Goal: Task Accomplishment & Management: Complete application form

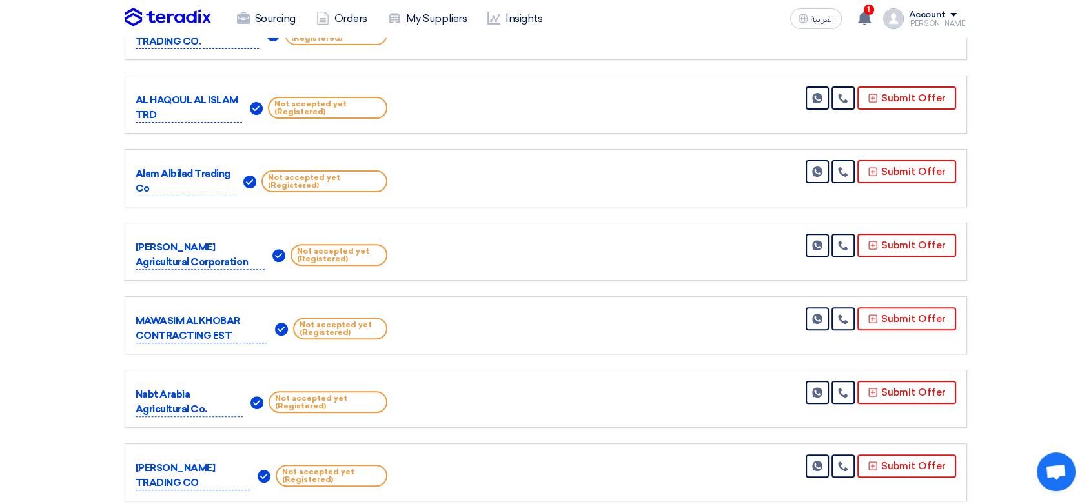
click at [166, 23] on img at bounding box center [168, 17] width 87 height 19
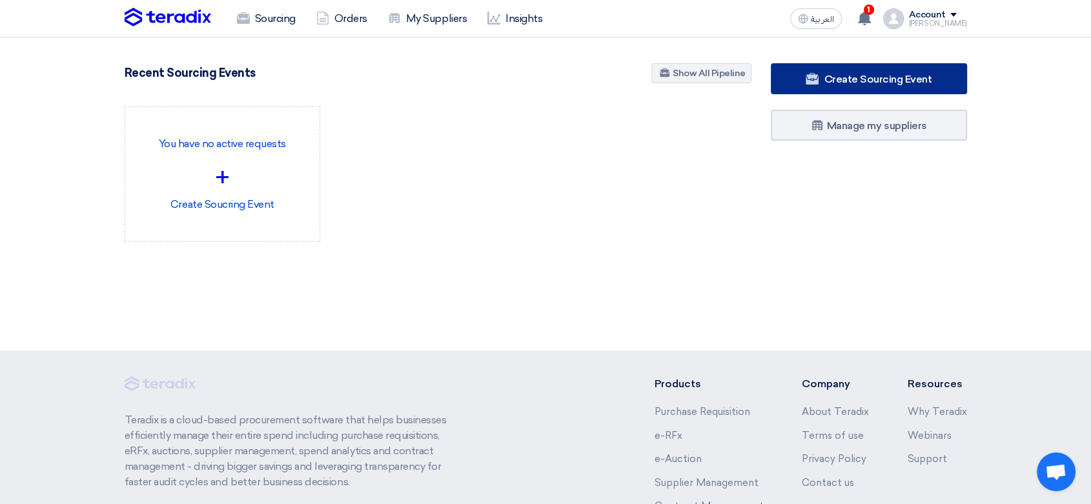
click at [920, 75] on span "Create Sourcing Event" at bounding box center [878, 79] width 108 height 12
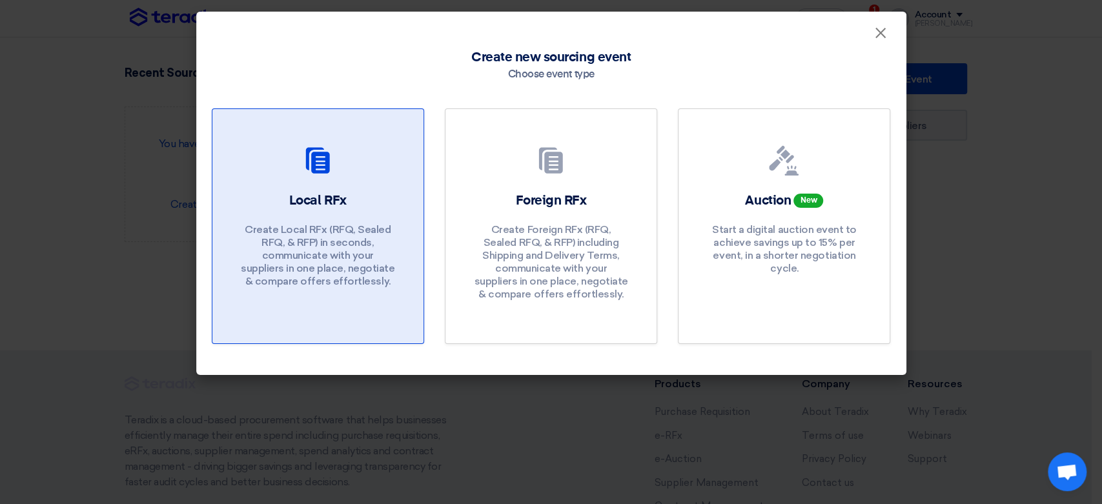
click at [314, 244] on p "Create Local RFx (RFQ, Sealed RFQ, & RFP) in seconds, communicate with your sup…" at bounding box center [317, 255] width 155 height 65
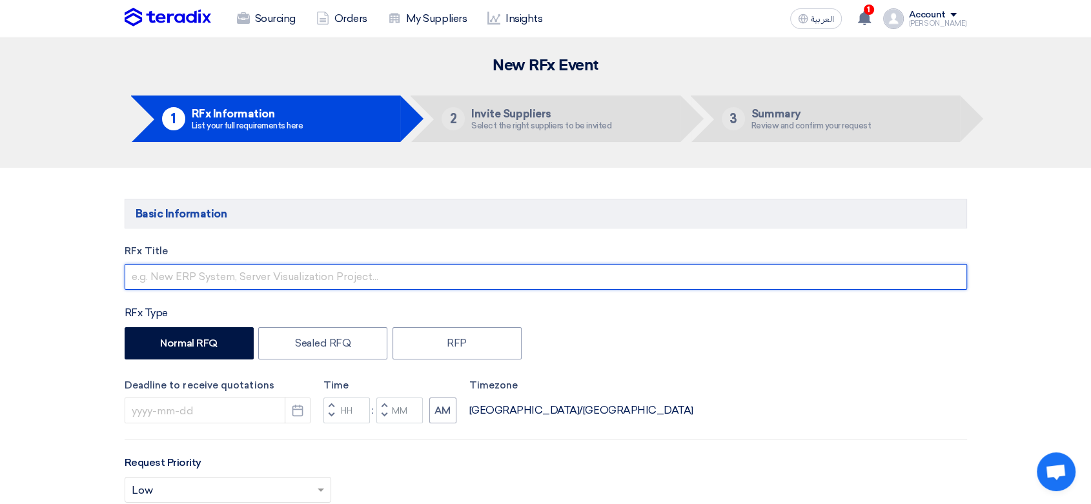
click at [248, 280] on input "text" at bounding box center [546, 277] width 843 height 26
type input "Fertilizers & Pesticides 4056-911"
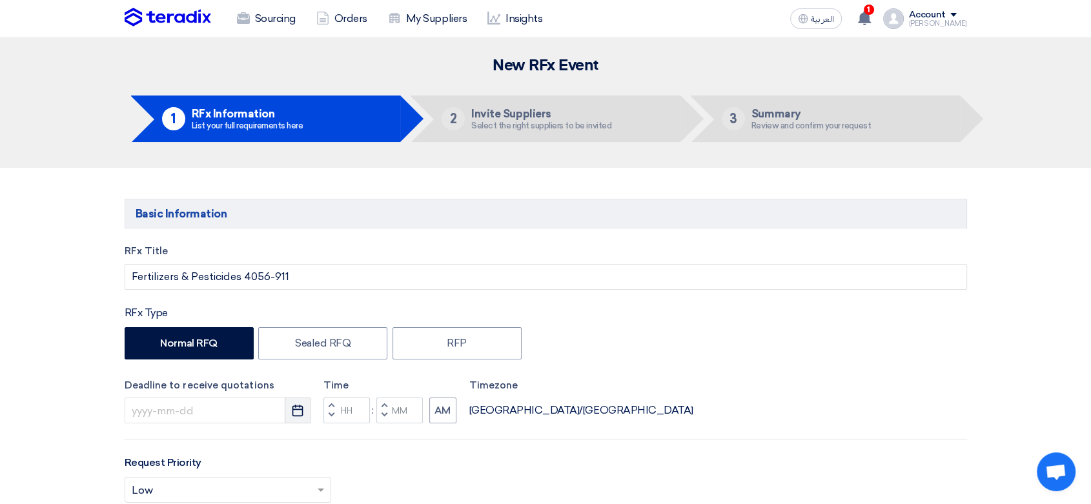
click at [299, 416] on use "button" at bounding box center [298, 411] width 11 height 12
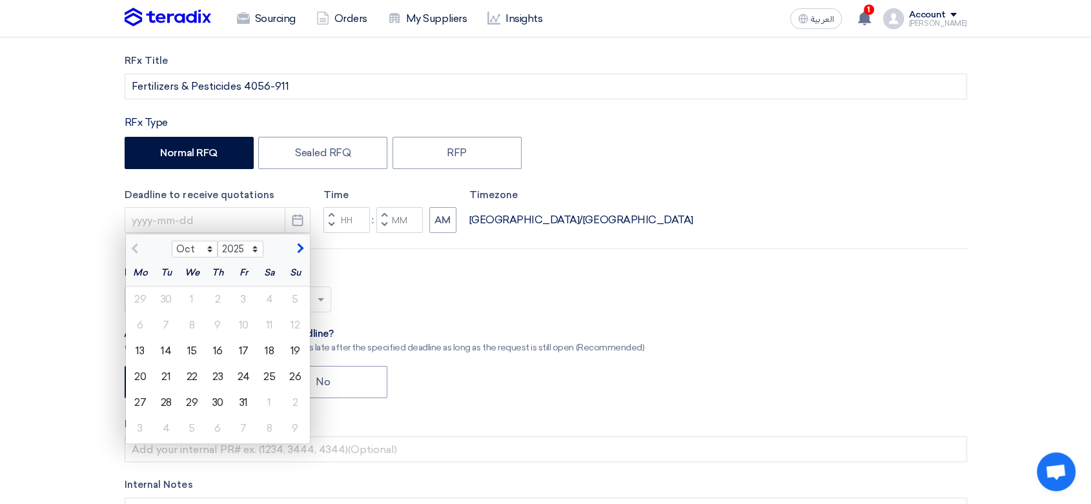
scroll to position [215, 0]
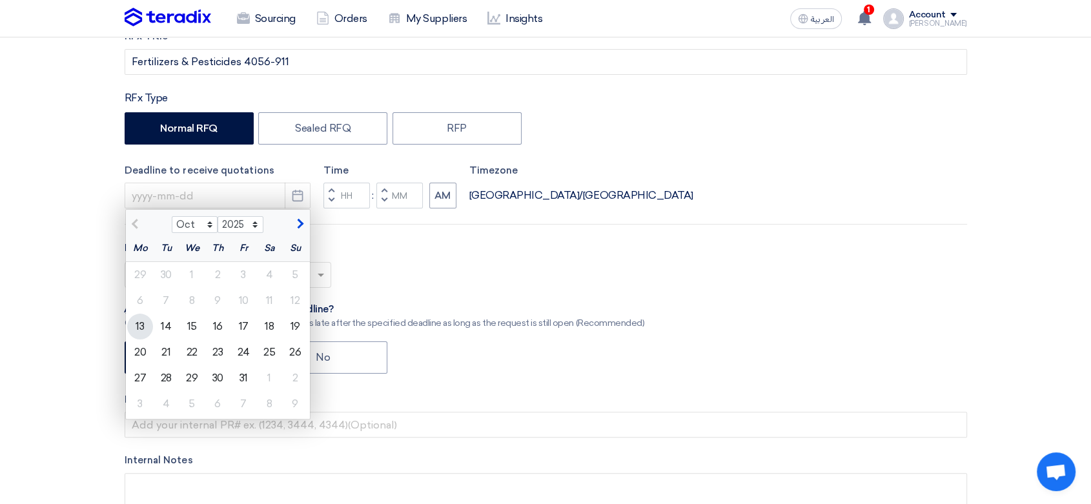
click at [138, 320] on div "13" at bounding box center [140, 327] width 26 height 26
type input "[DATE]"
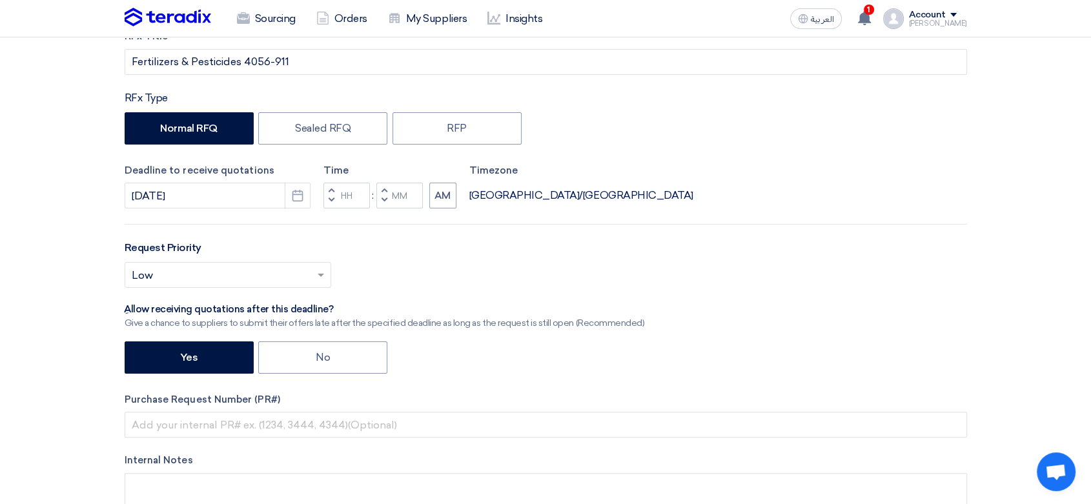
click at [329, 196] on span "button" at bounding box center [331, 200] width 5 height 8
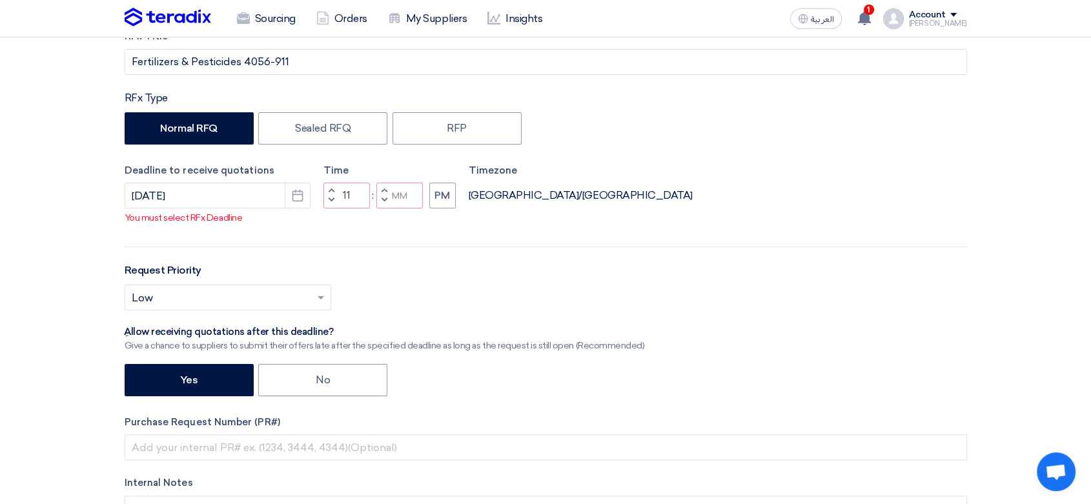
click at [332, 194] on span "button" at bounding box center [331, 191] width 5 height 8
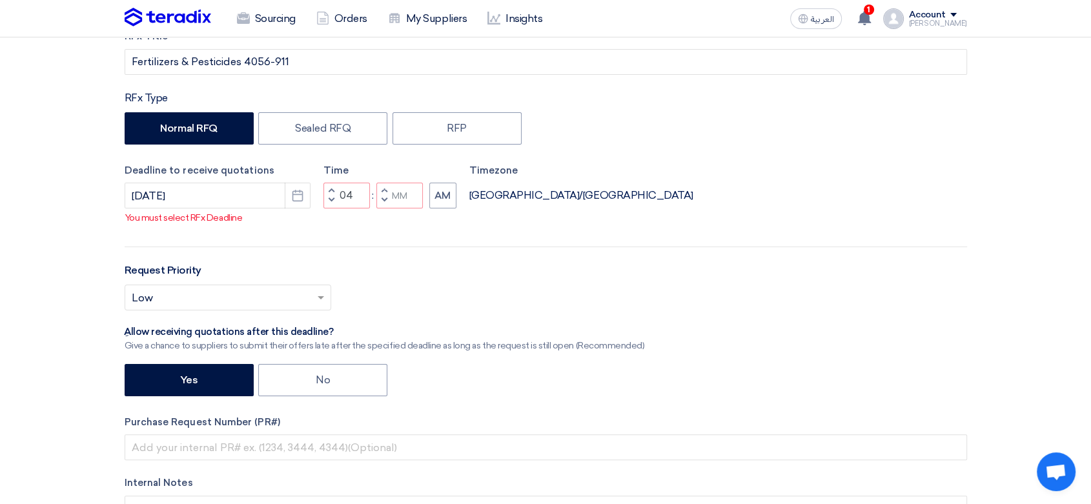
click at [332, 194] on span "button" at bounding box center [331, 191] width 5 height 8
click at [383, 204] on span "button" at bounding box center [384, 200] width 5 height 8
type input "04"
type input "59"
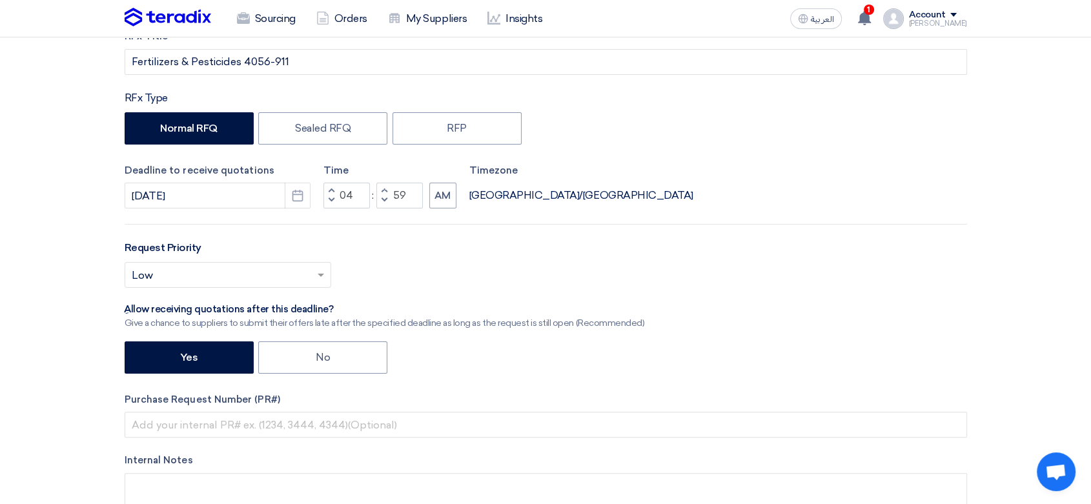
click at [384, 190] on span "button" at bounding box center [384, 191] width 5 height 8
type input "05"
type input "00"
click at [448, 201] on button "AM" at bounding box center [442, 196] width 27 height 26
click at [313, 268] on div at bounding box center [227, 275] width 205 height 21
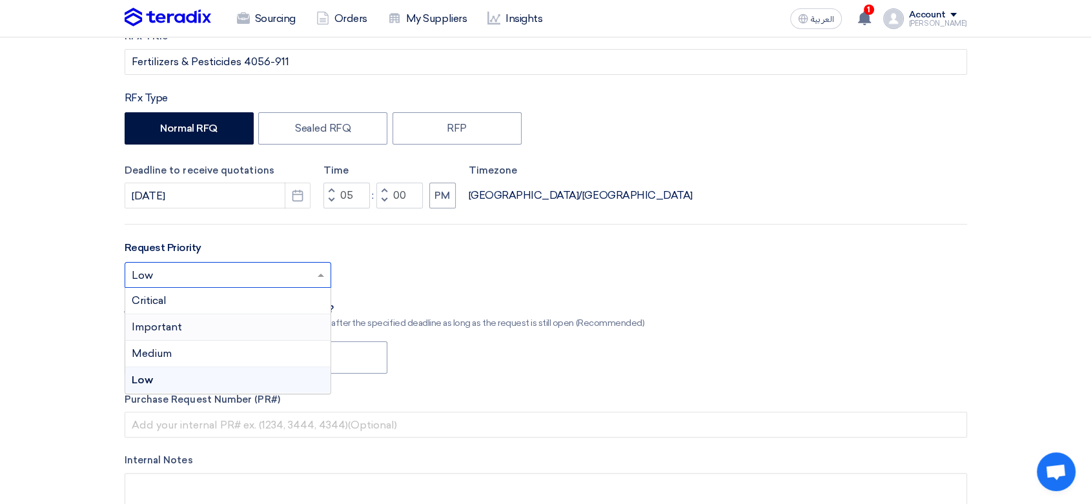
click at [192, 329] on div "Important" at bounding box center [227, 327] width 205 height 26
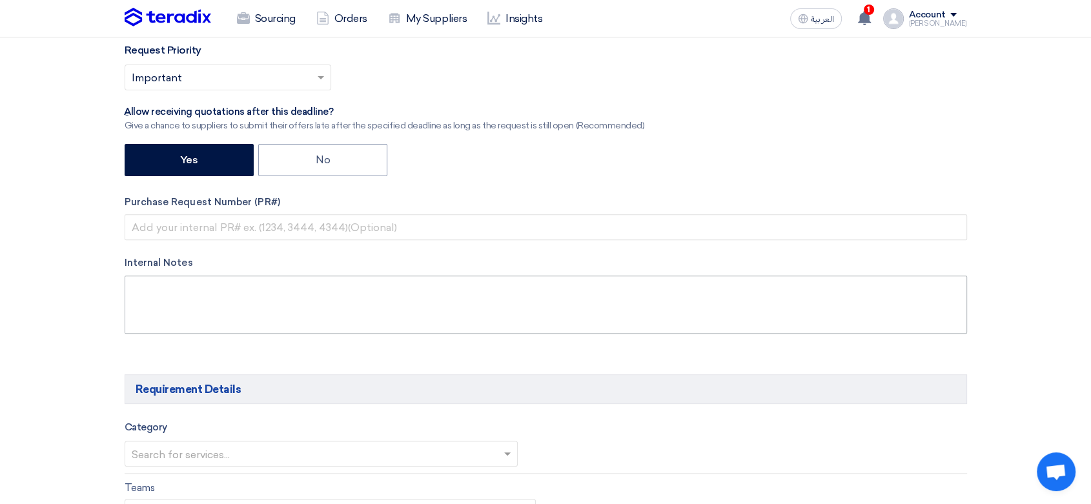
scroll to position [430, 0]
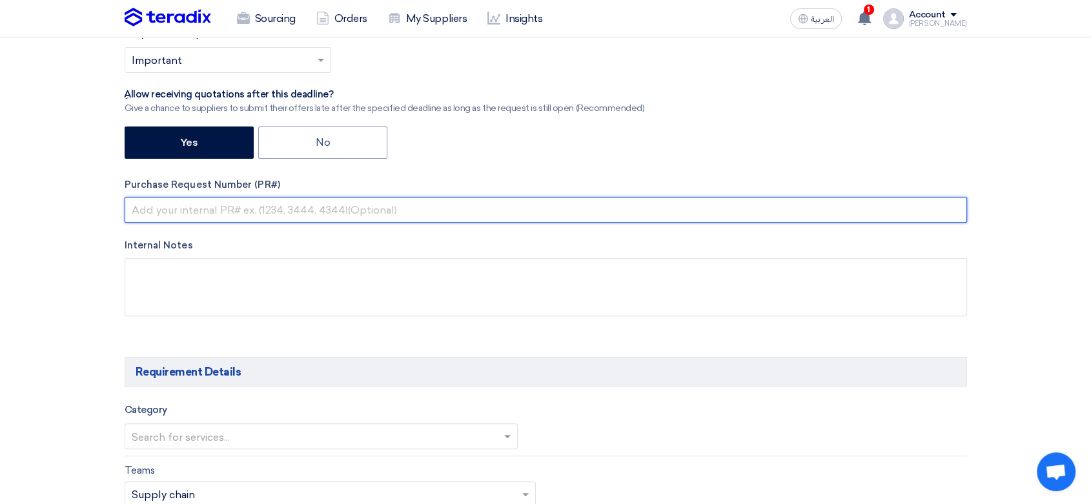
click at [226, 205] on input "text" at bounding box center [546, 210] width 843 height 26
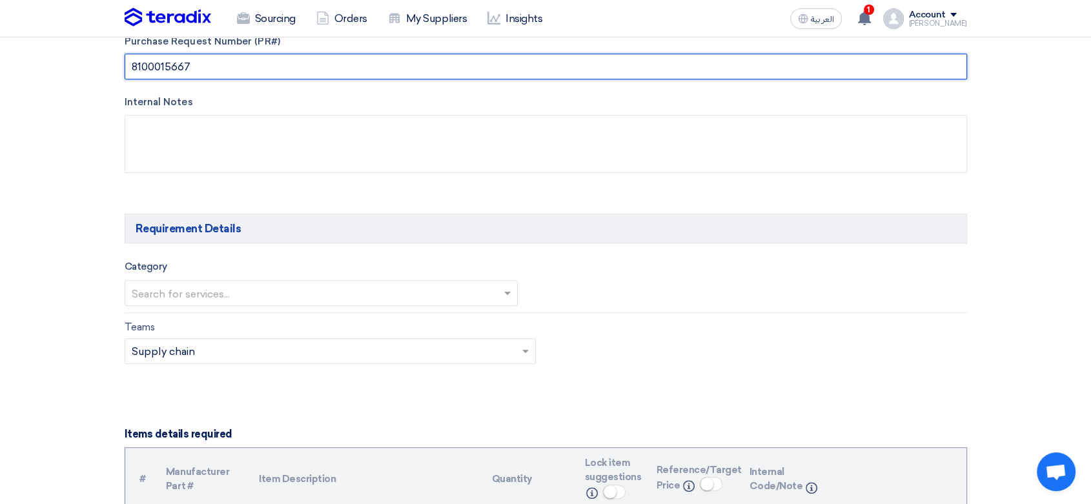
type input "8100015667"
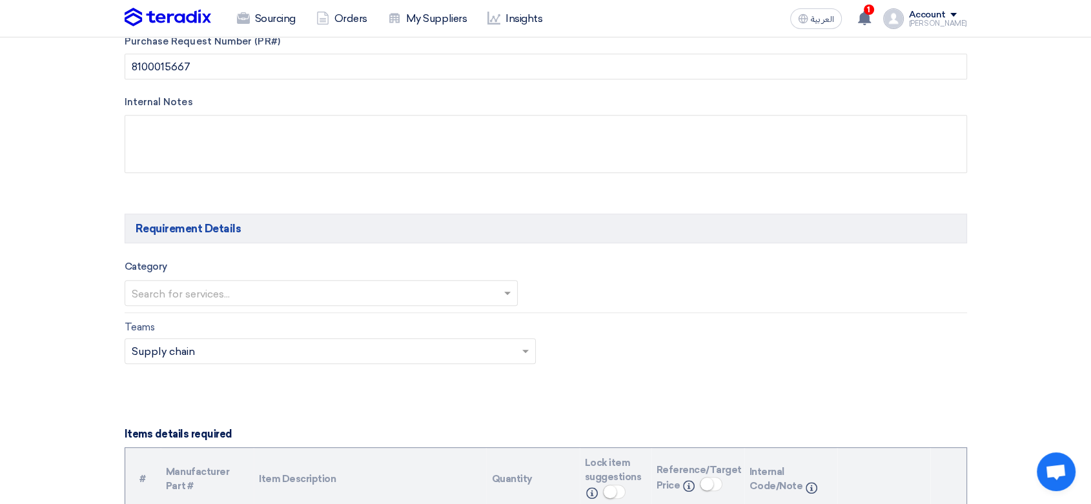
click at [221, 288] on input "text" at bounding box center [315, 294] width 367 height 21
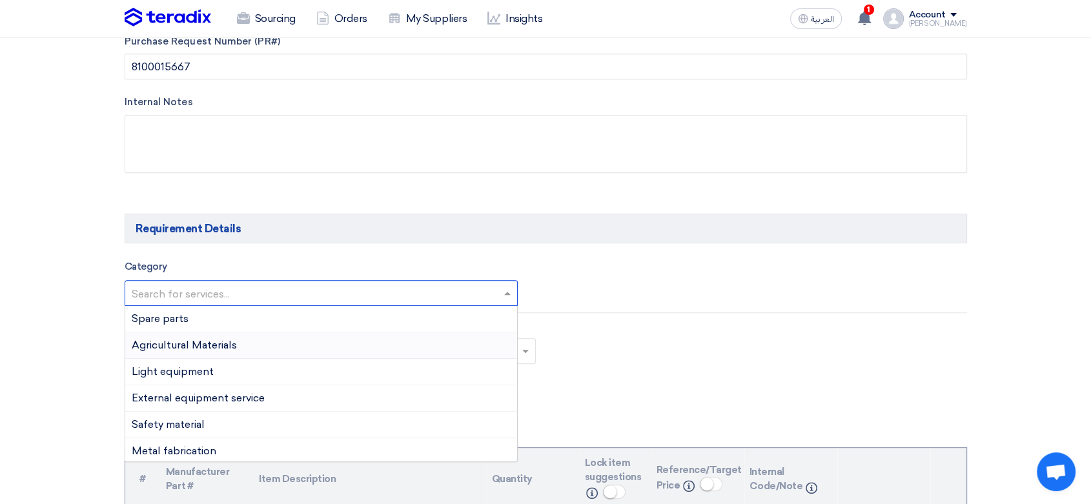
click at [186, 344] on span "Agricultural Materials" at bounding box center [184, 345] width 105 height 12
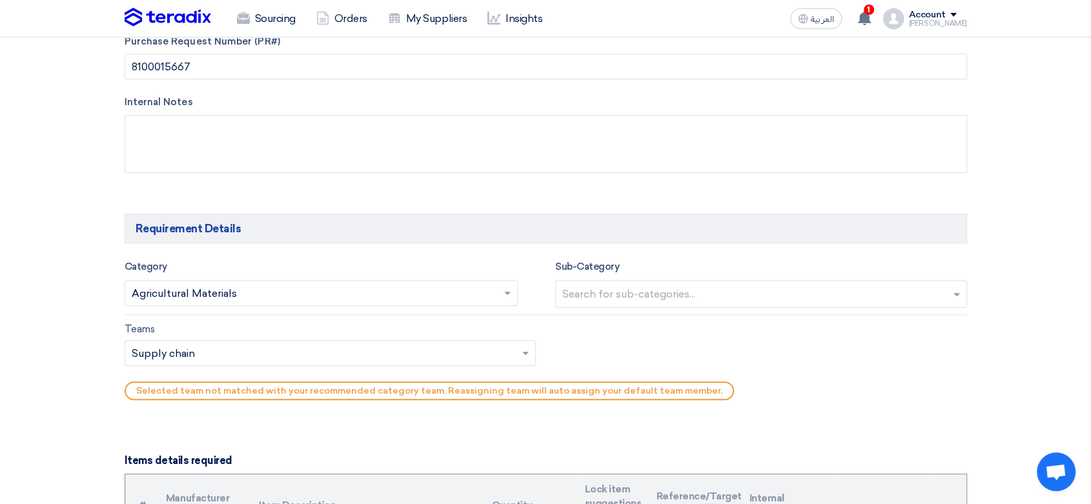
click at [659, 296] on input "text" at bounding box center [762, 295] width 401 height 21
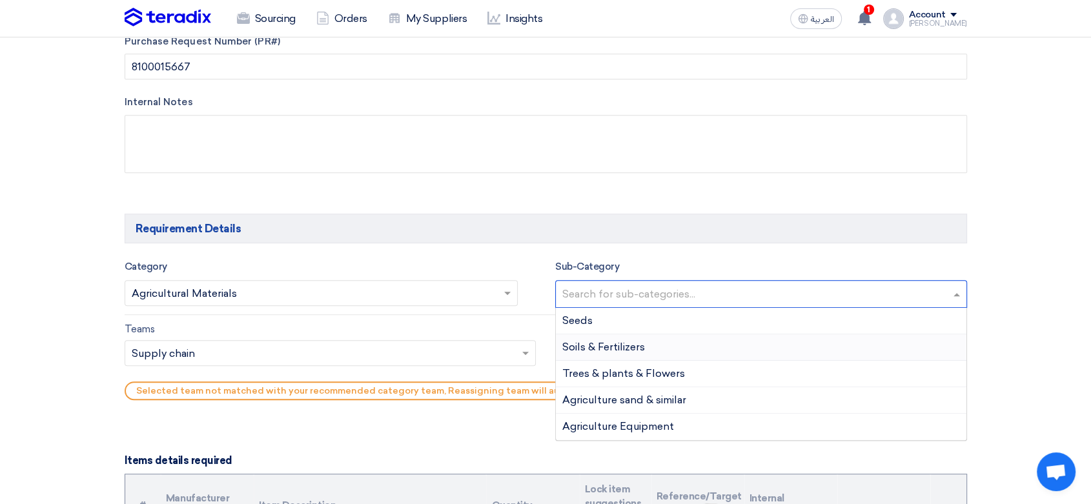
click at [599, 341] on span "Soils & Fertilizers" at bounding box center [603, 347] width 83 height 12
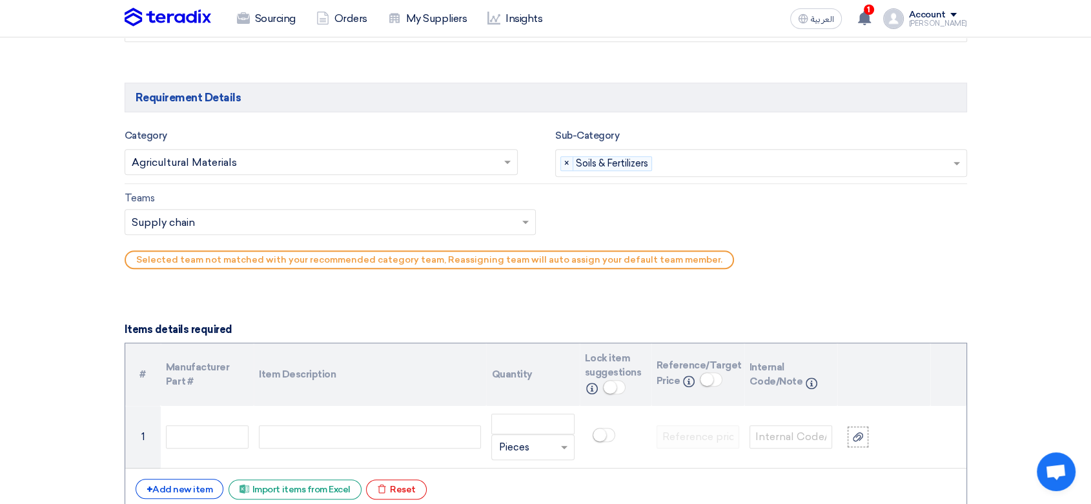
scroll to position [717, 0]
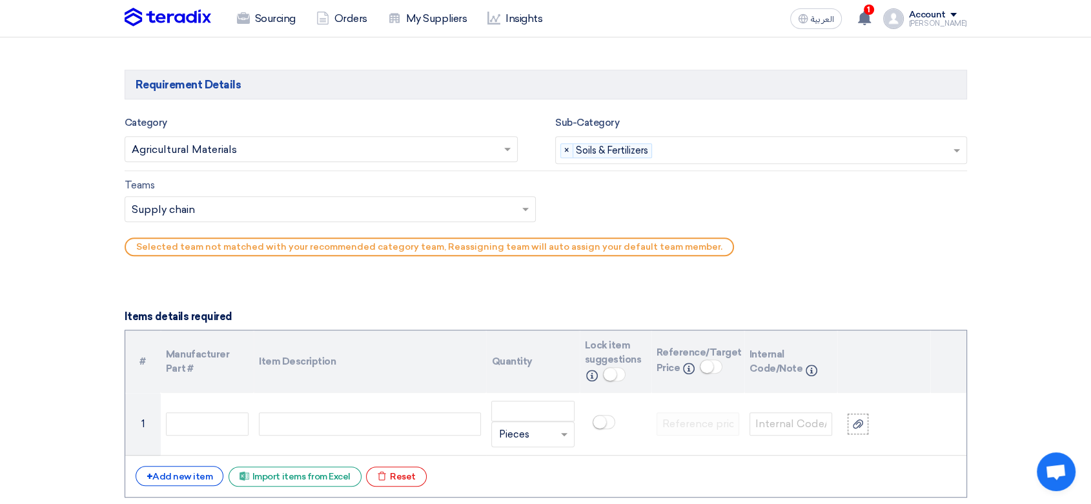
click at [351, 205] on input "text" at bounding box center [324, 210] width 385 height 21
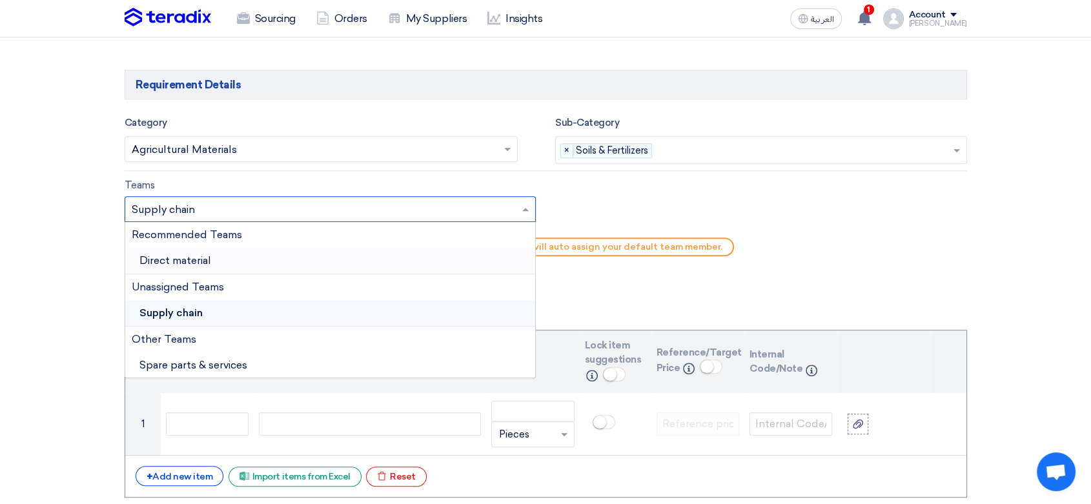
click at [188, 254] on span "Direct material" at bounding box center [175, 260] width 72 height 12
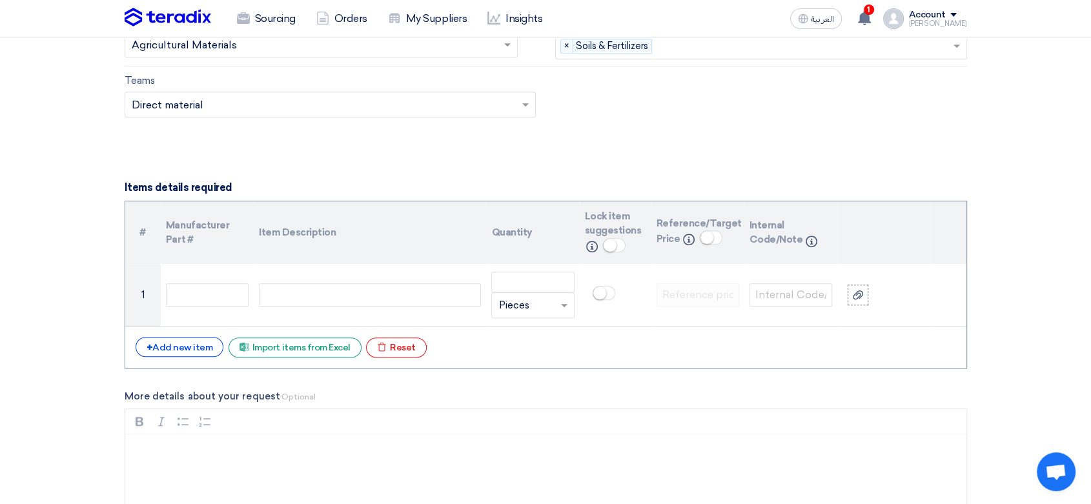
scroll to position [861, 0]
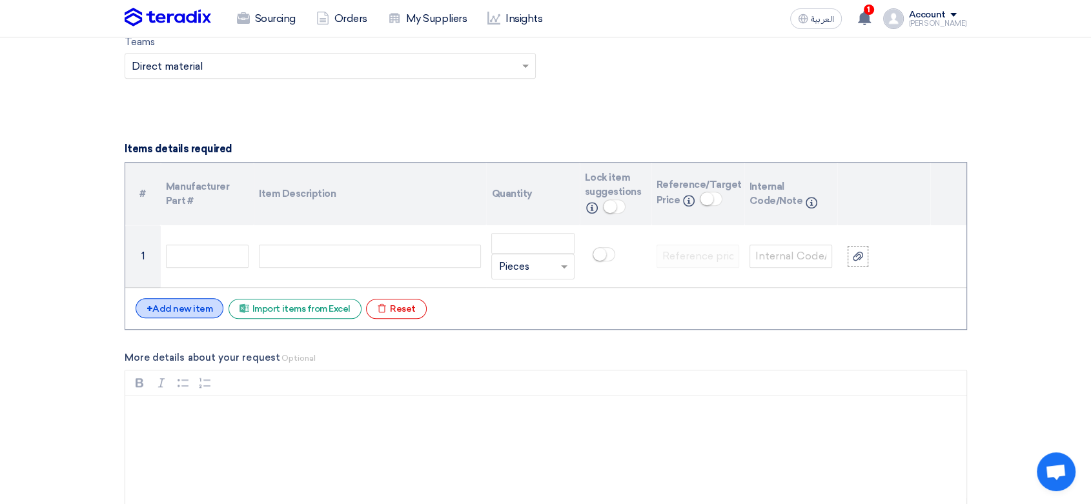
click at [189, 300] on div "+ Add new item" at bounding box center [180, 308] width 88 height 20
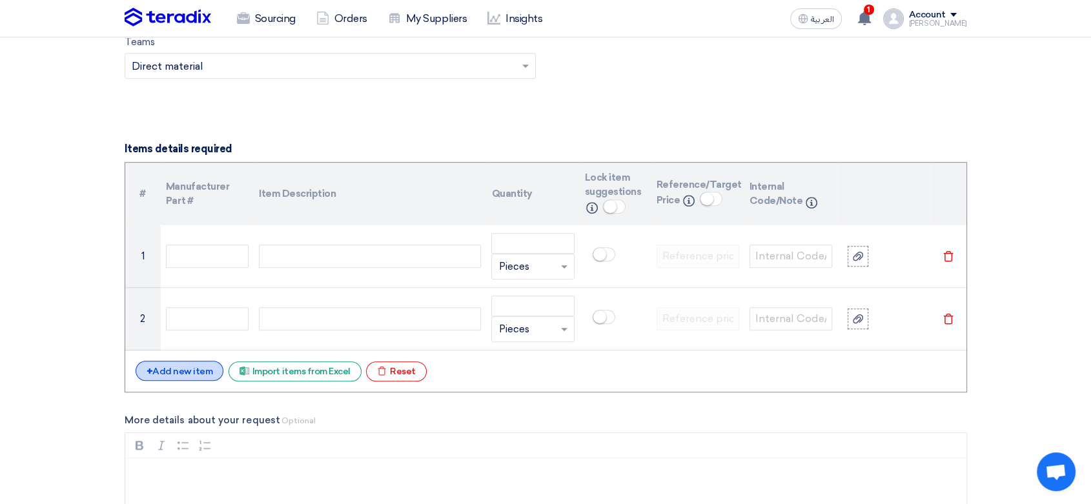
click at [174, 376] on div "+ Add new item" at bounding box center [180, 371] width 88 height 20
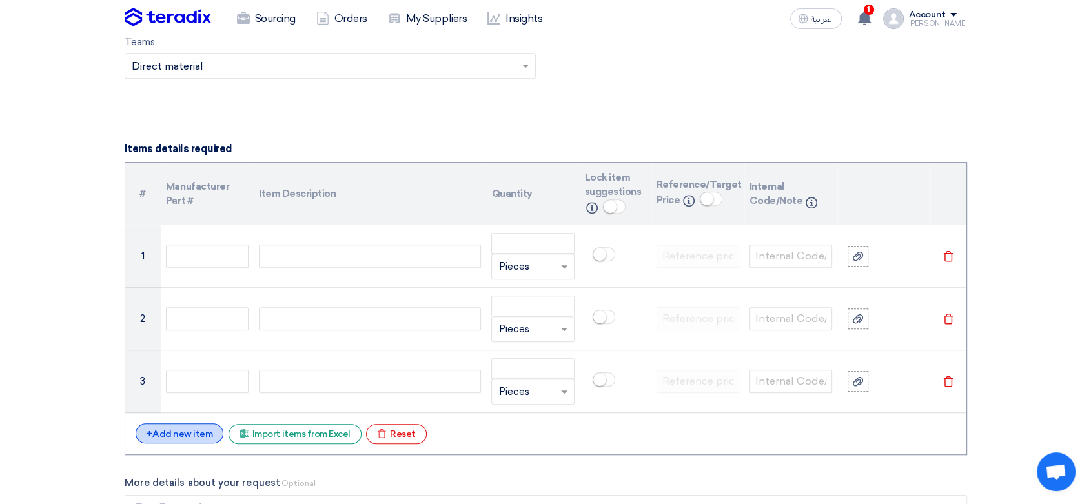
click at [174, 432] on div "+ Add new item" at bounding box center [180, 434] width 88 height 20
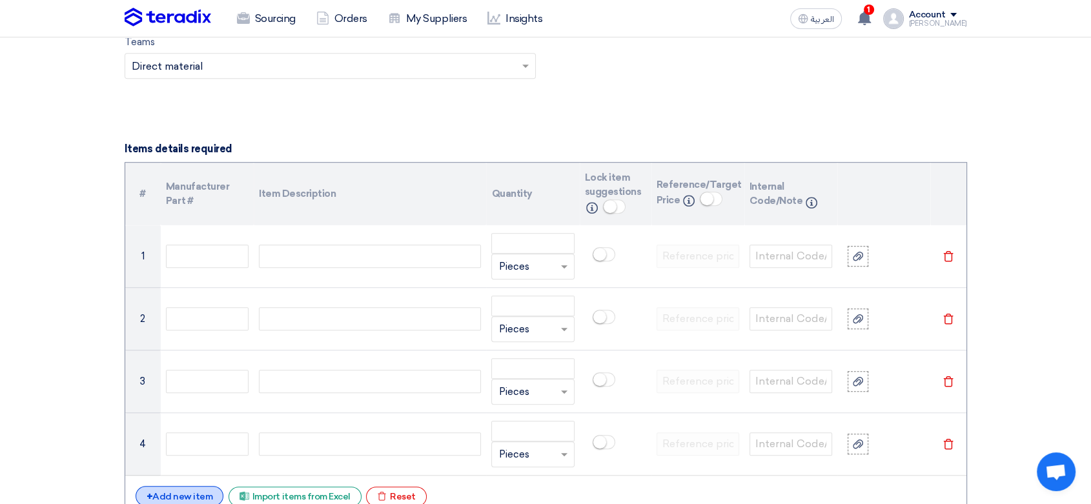
click at [186, 491] on div "+ Add new item" at bounding box center [180, 496] width 88 height 20
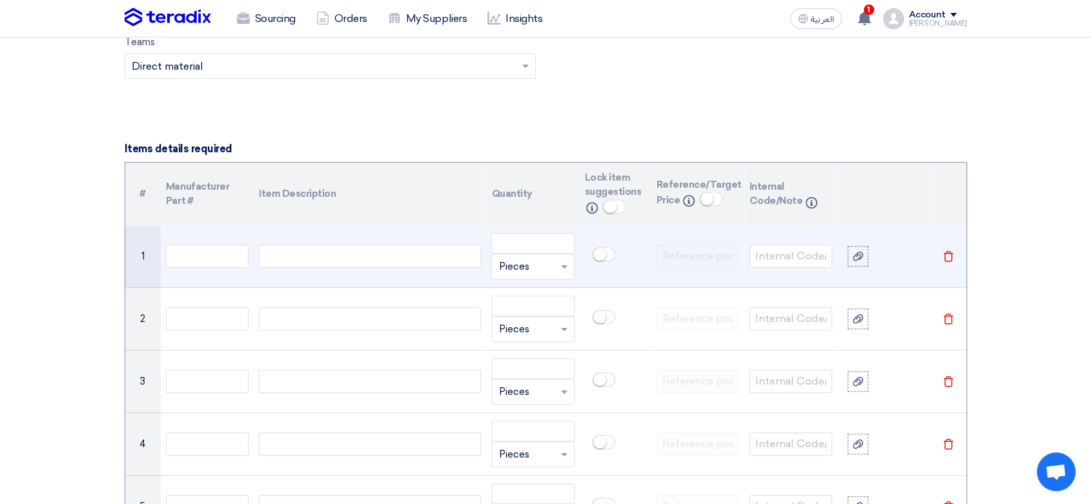
click at [340, 255] on div at bounding box center [370, 256] width 222 height 23
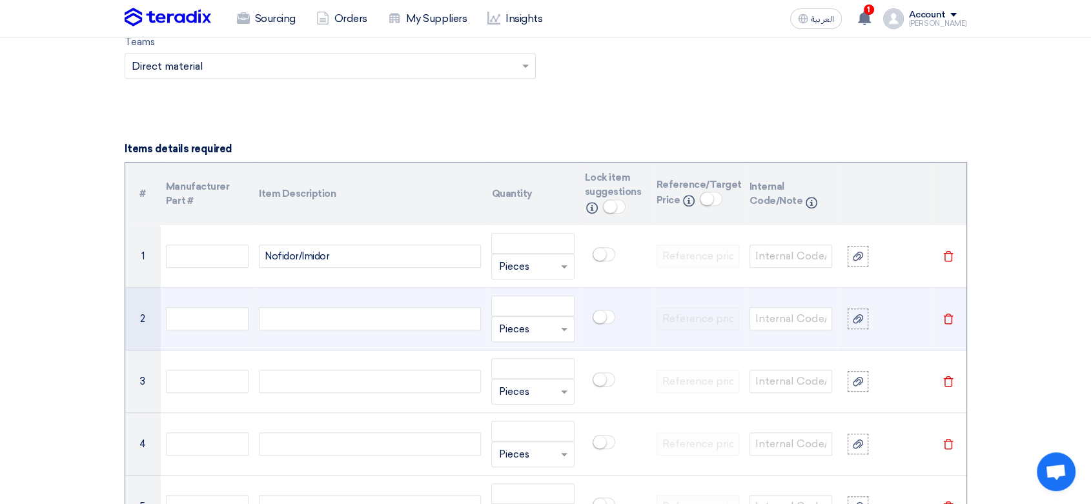
click at [307, 322] on div at bounding box center [370, 318] width 222 height 23
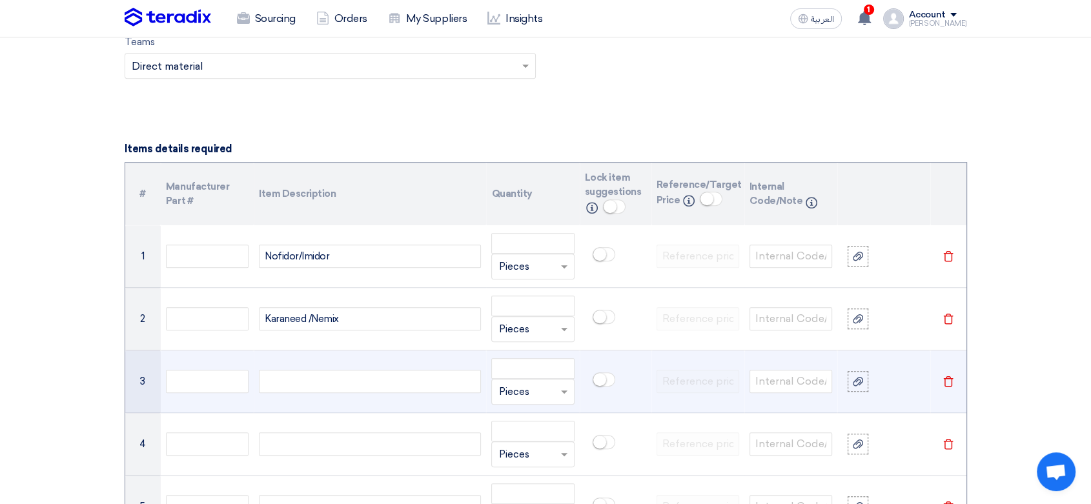
click at [307, 382] on div at bounding box center [370, 381] width 222 height 23
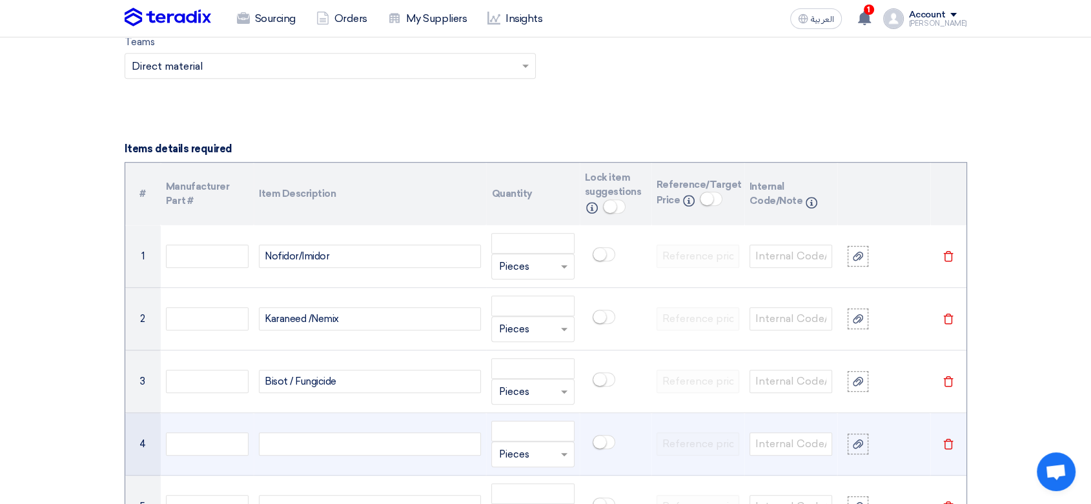
click at [307, 443] on div at bounding box center [370, 444] width 222 height 23
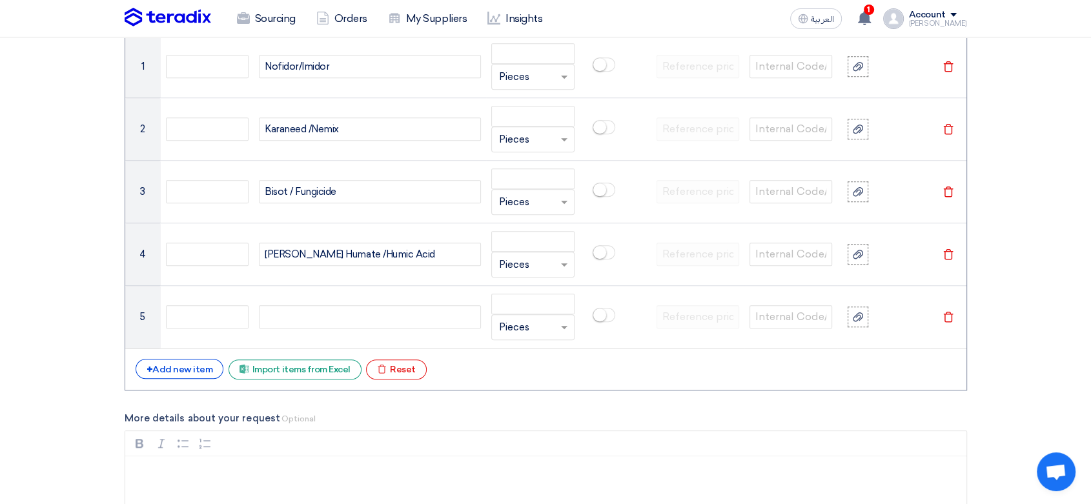
scroll to position [1076, 0]
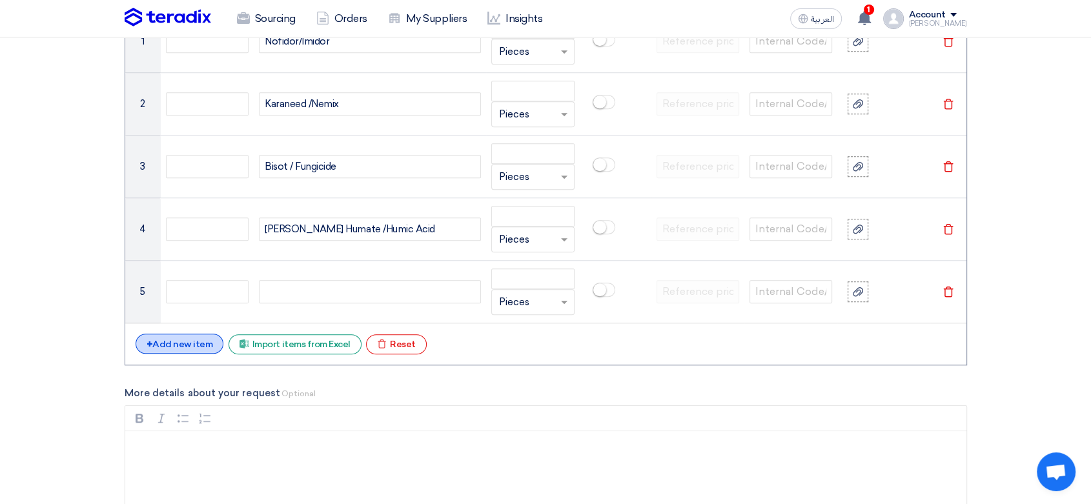
click at [203, 345] on div "+ Add new item" at bounding box center [180, 344] width 88 height 20
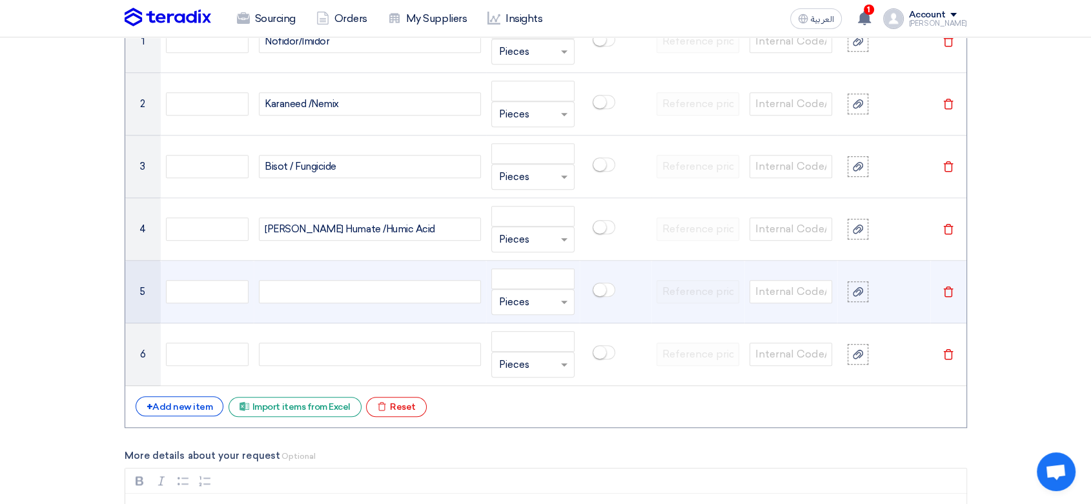
click at [313, 295] on div at bounding box center [370, 291] width 222 height 23
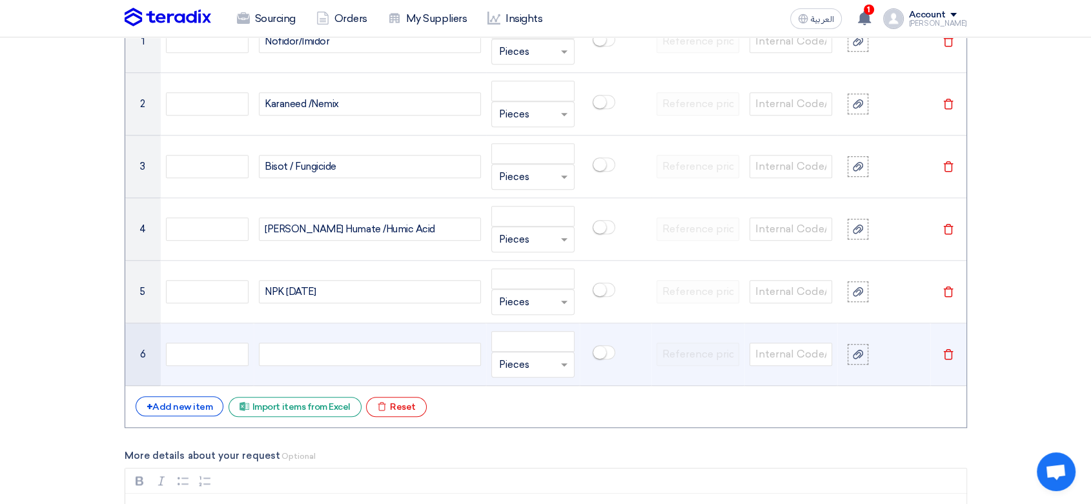
click at [343, 350] on div at bounding box center [370, 354] width 222 height 23
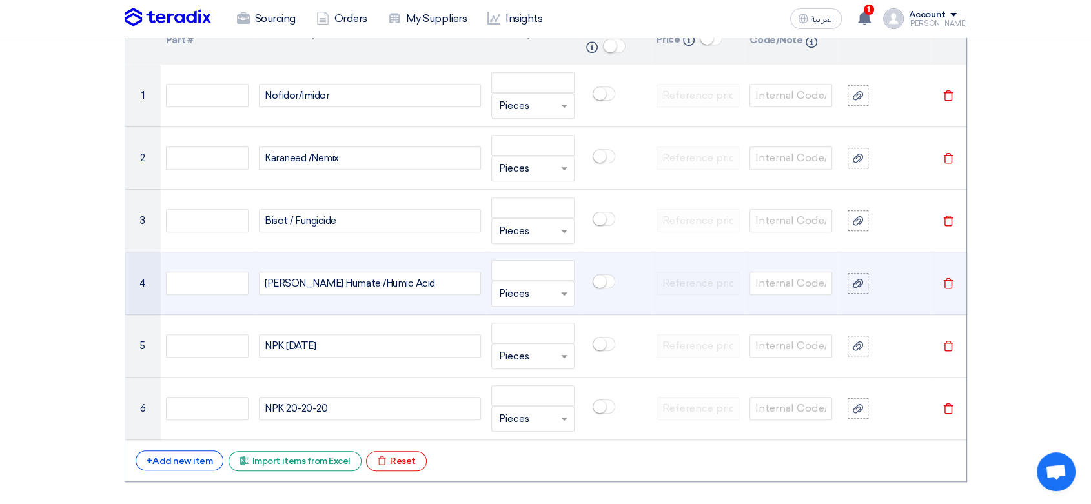
scroll to position [932, 0]
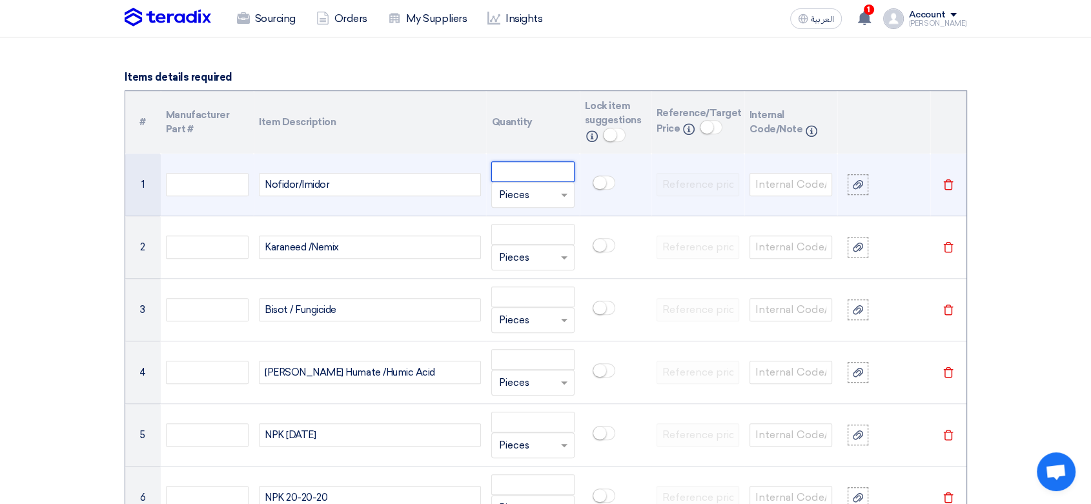
click at [548, 169] on input "number" at bounding box center [532, 171] width 83 height 21
type input "100"
click at [542, 198] on input "text" at bounding box center [524, 195] width 53 height 21
click at [536, 337] on div "Liter" at bounding box center [532, 338] width 81 height 26
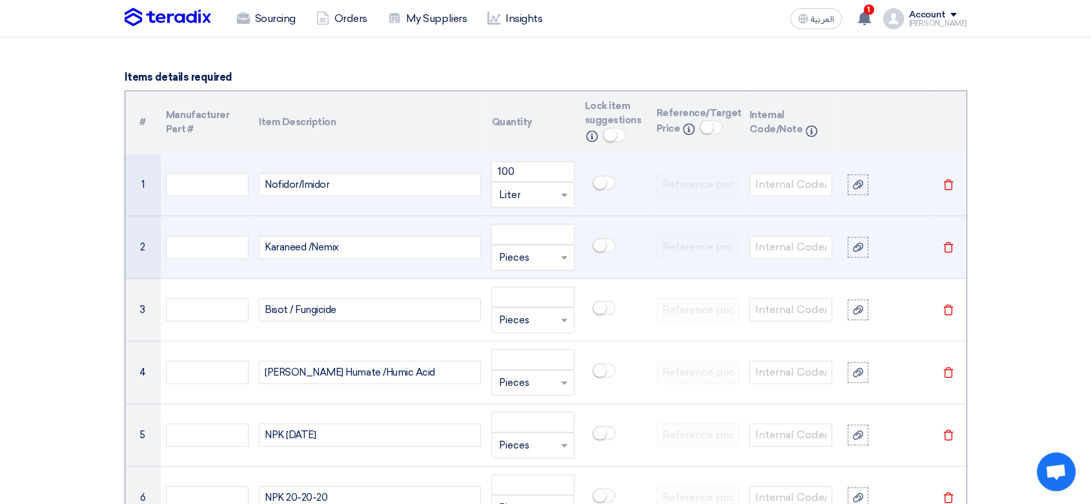
click at [546, 260] on input "text" at bounding box center [524, 257] width 53 height 21
click at [524, 396] on div "Liter" at bounding box center [532, 400] width 81 height 26
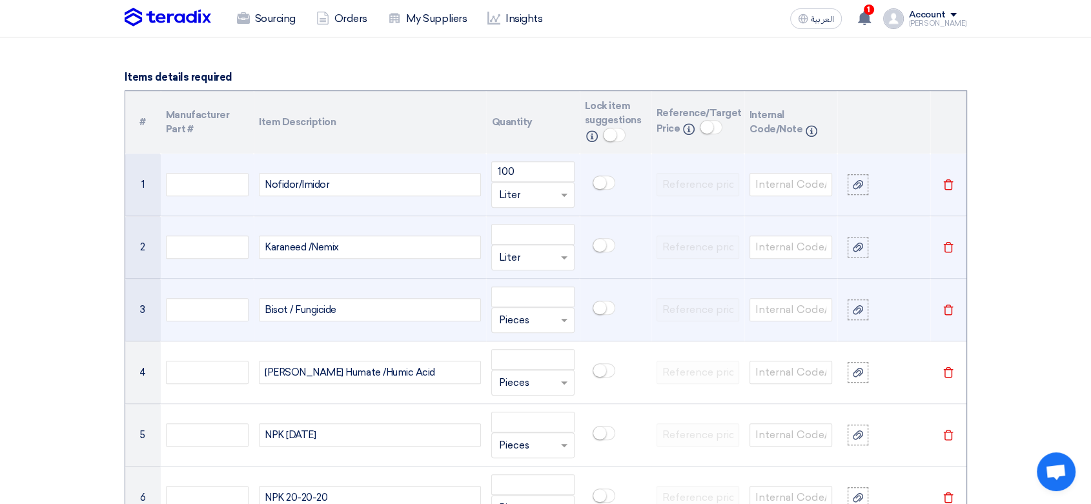
click at [532, 322] on input "text" at bounding box center [524, 320] width 53 height 21
click at [522, 456] on div "Liter" at bounding box center [532, 463] width 81 height 26
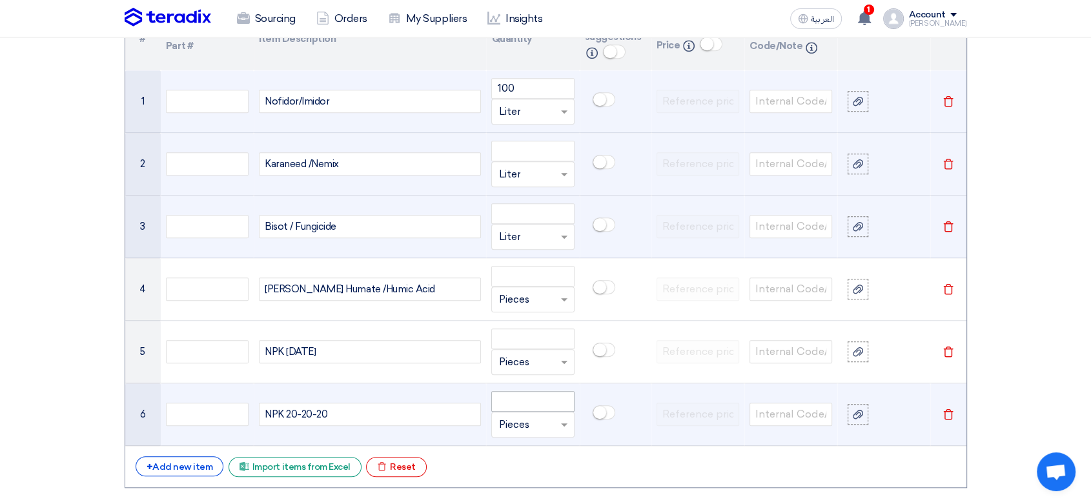
scroll to position [1076, 0]
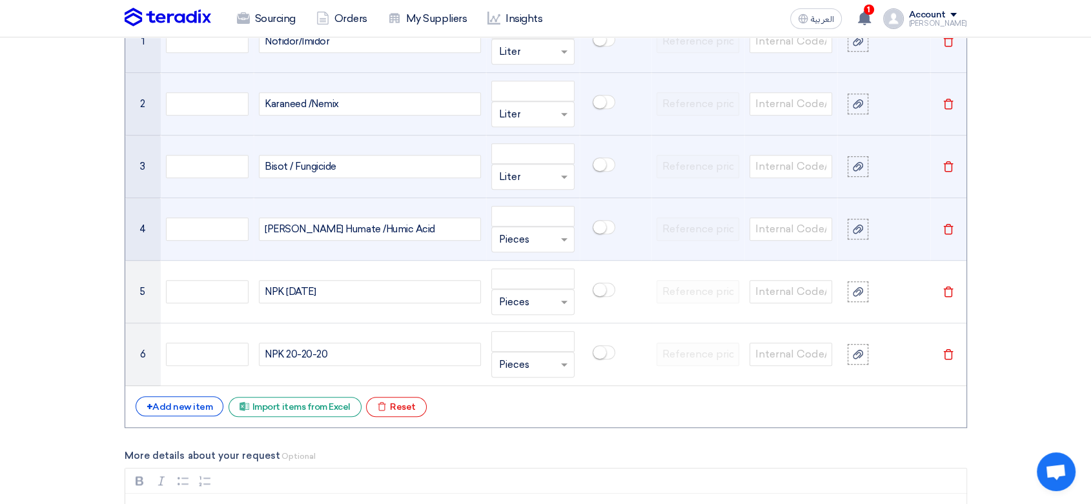
click at [538, 238] on input "text" at bounding box center [524, 239] width 53 height 21
click at [527, 376] on div "Liter" at bounding box center [532, 382] width 81 height 26
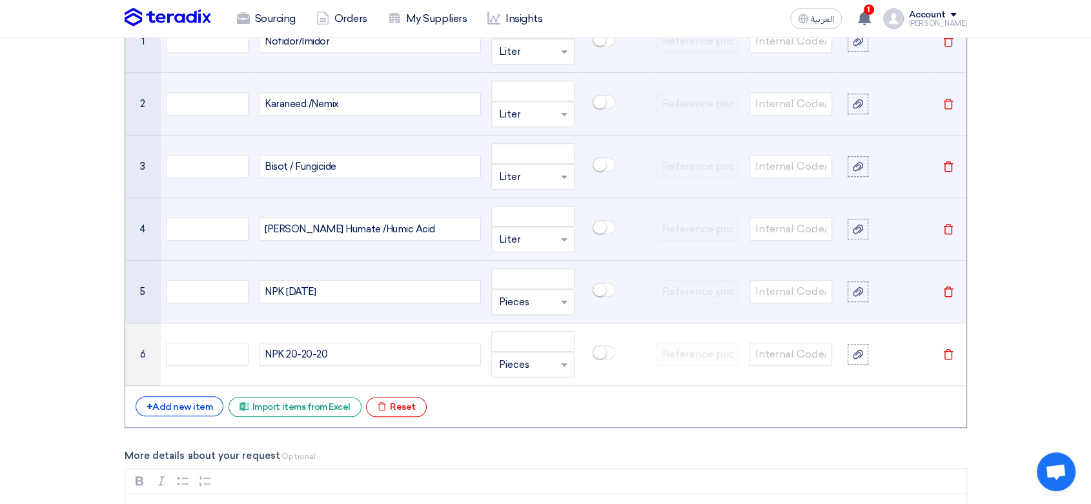
click at [547, 302] on input "text" at bounding box center [524, 302] width 53 height 21
click at [522, 436] on div "Liter" at bounding box center [532, 445] width 81 height 26
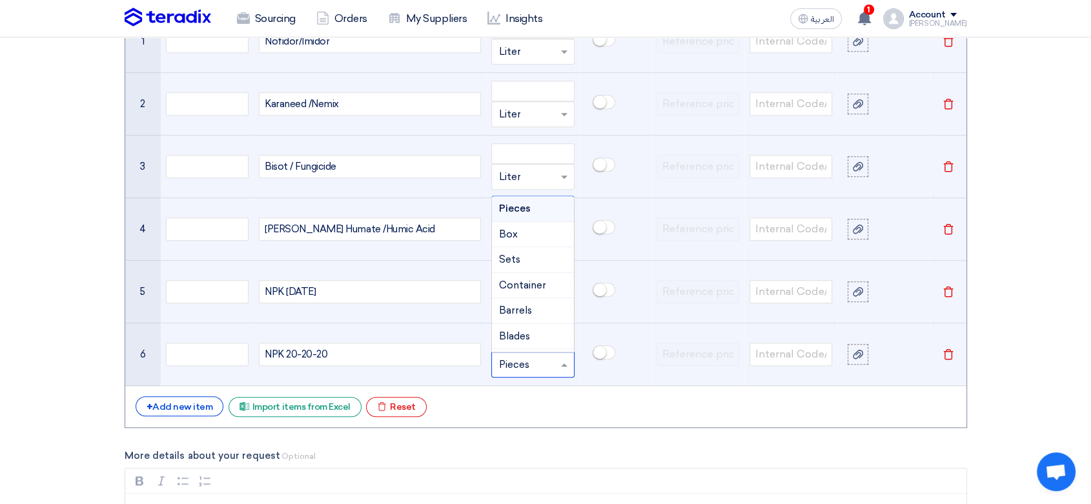
click at [538, 360] on input "text" at bounding box center [524, 364] width 53 height 21
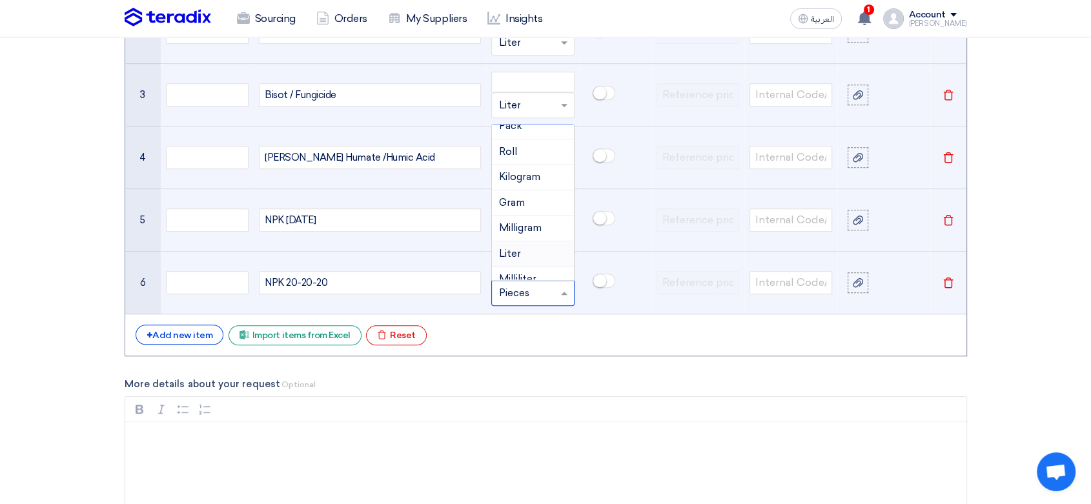
click at [522, 252] on div "Liter" at bounding box center [532, 254] width 81 height 26
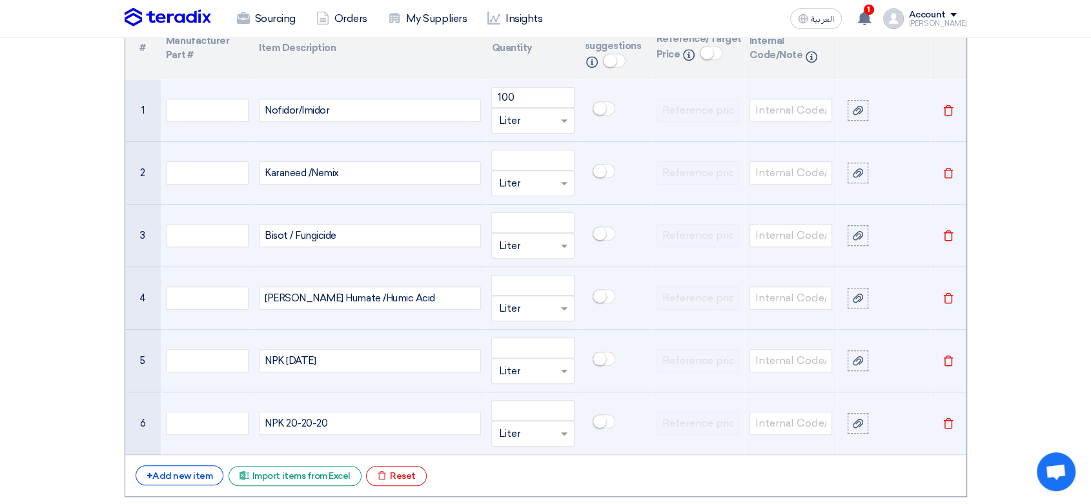
scroll to position [1004, 0]
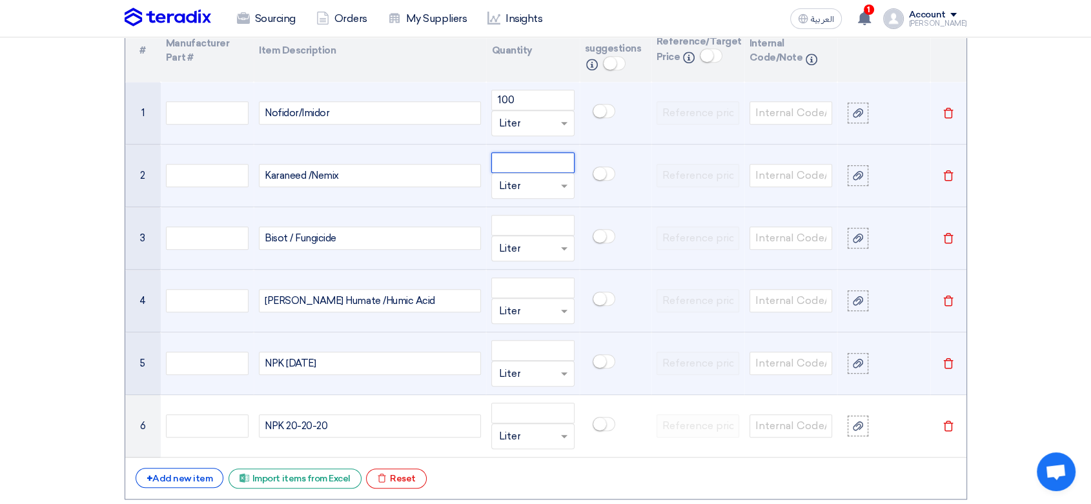
click at [521, 156] on input "number" at bounding box center [532, 162] width 83 height 21
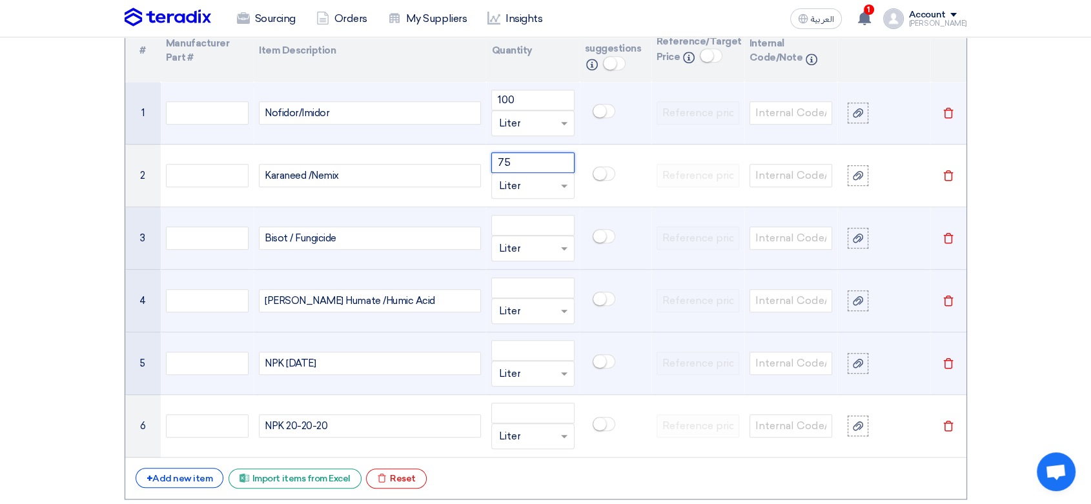
type input "75"
click at [528, 226] on input "number" at bounding box center [532, 225] width 83 height 21
type input "50"
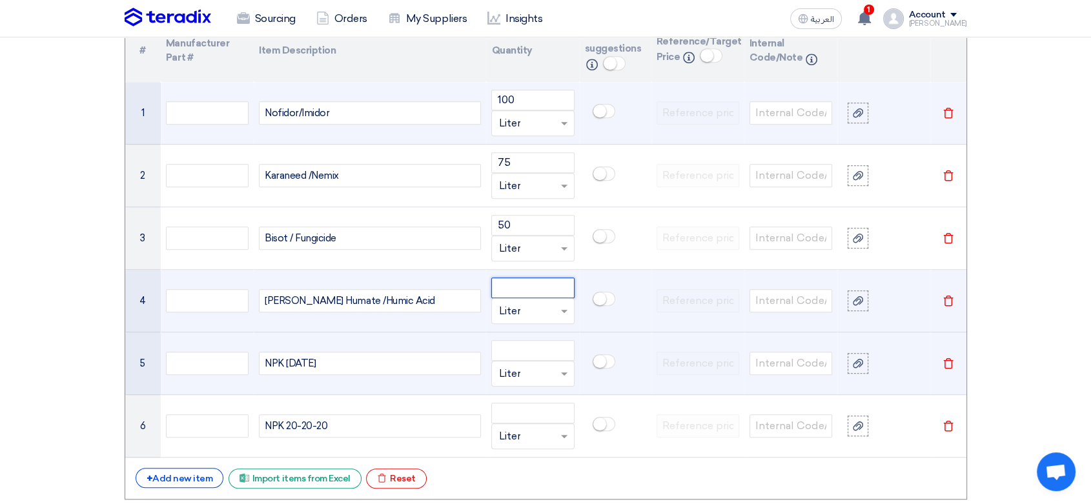
click at [529, 288] on input "number" at bounding box center [532, 288] width 83 height 21
type input "60"
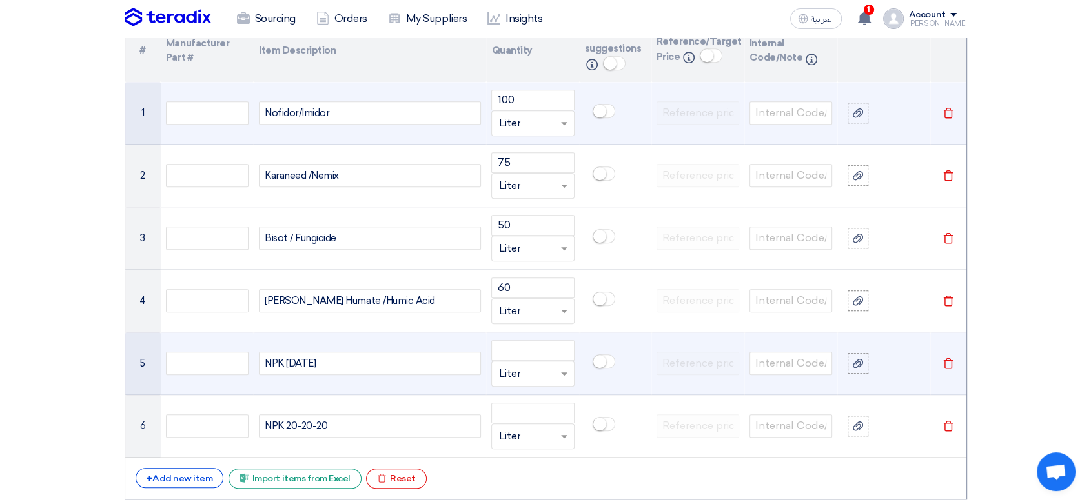
click at [540, 313] on input "text" at bounding box center [524, 311] width 53 height 21
click at [522, 426] on div "Bags" at bounding box center [532, 418] width 81 height 26
click at [523, 349] on input "number" at bounding box center [532, 350] width 83 height 21
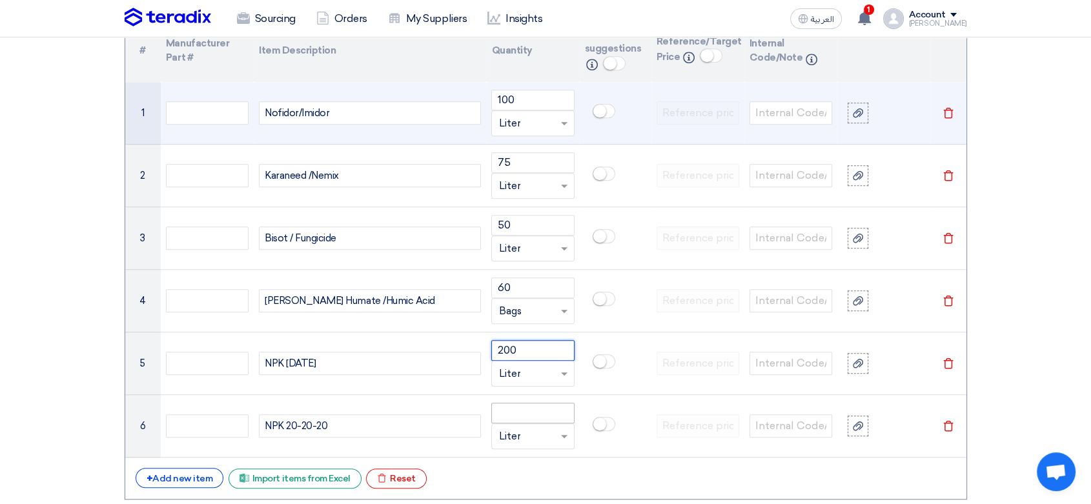
type input "200"
click at [533, 407] on input "number" at bounding box center [532, 413] width 83 height 21
click at [542, 371] on input "text" at bounding box center [524, 374] width 53 height 21
type input "200"
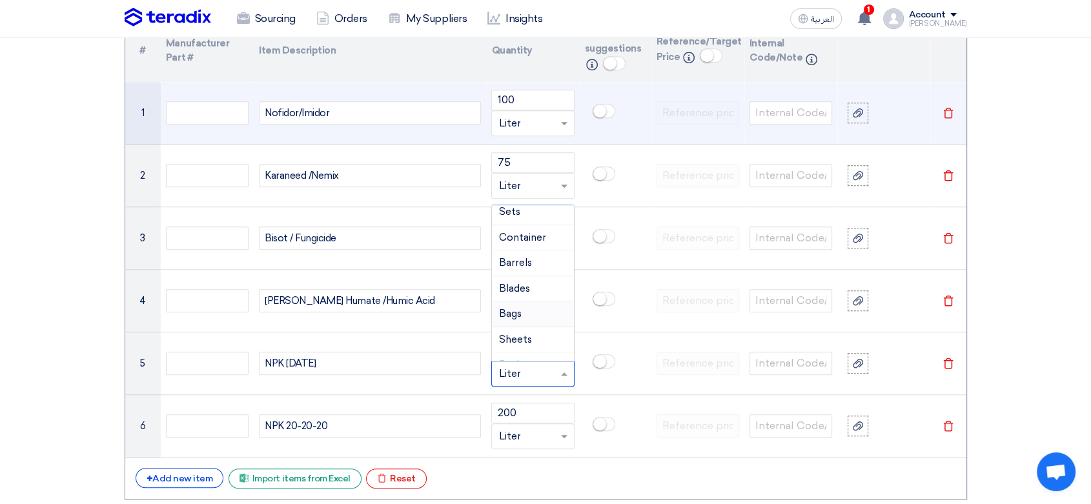
click at [522, 311] on div "Bags" at bounding box center [532, 315] width 81 height 26
click at [529, 441] on input "text" at bounding box center [524, 436] width 53 height 21
click at [526, 305] on div "Bags" at bounding box center [532, 306] width 81 height 26
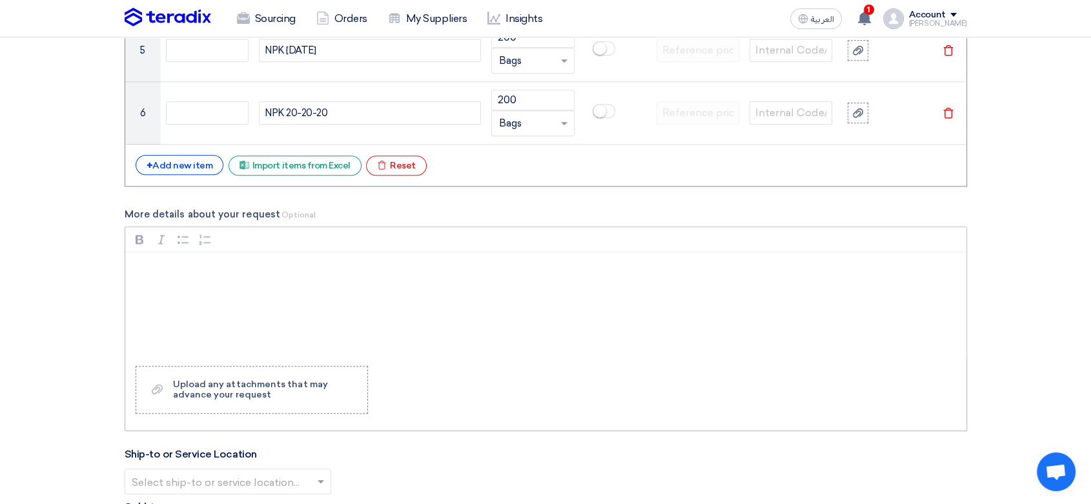
scroll to position [1363, 0]
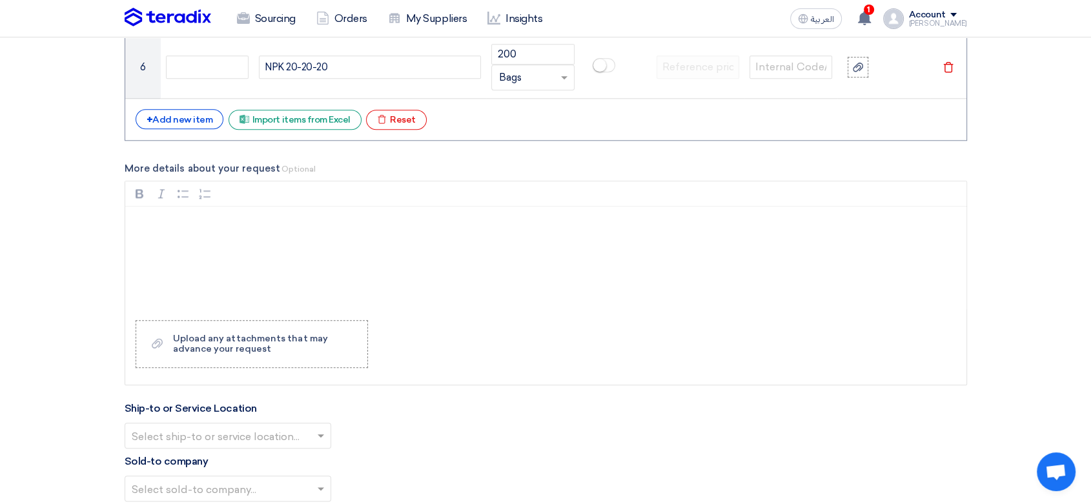
click at [189, 442] on input "text" at bounding box center [222, 437] width 180 height 21
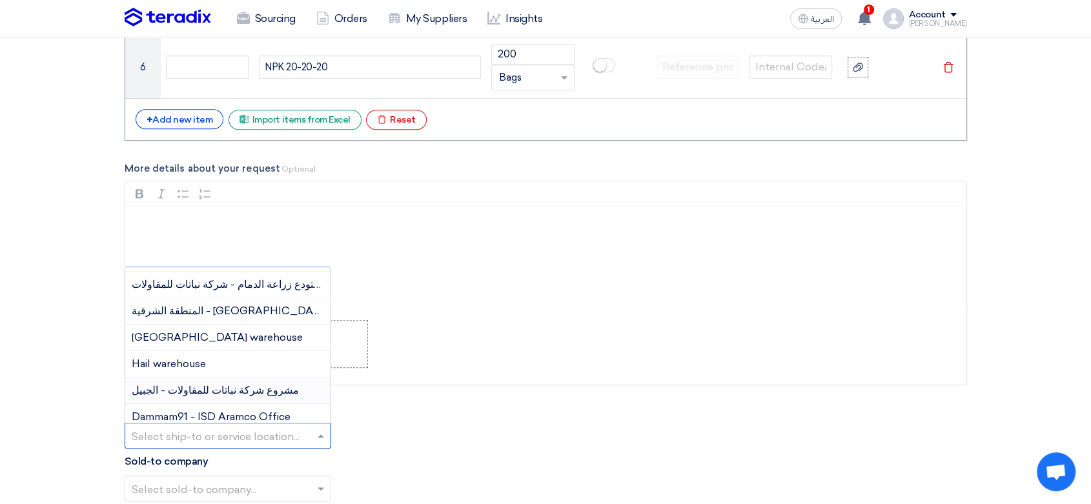
scroll to position [143, 0]
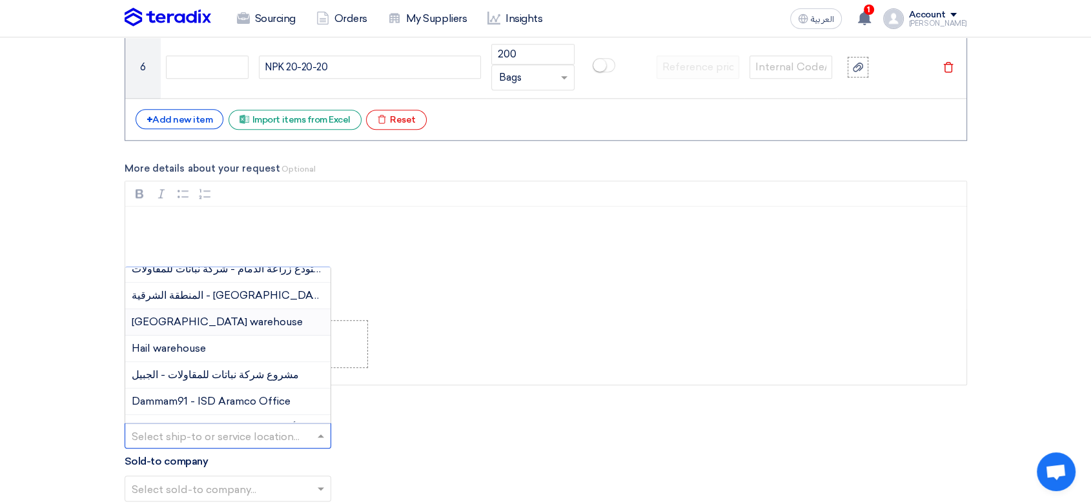
click at [196, 325] on span "[GEOGRAPHIC_DATA] warehouse" at bounding box center [217, 322] width 171 height 12
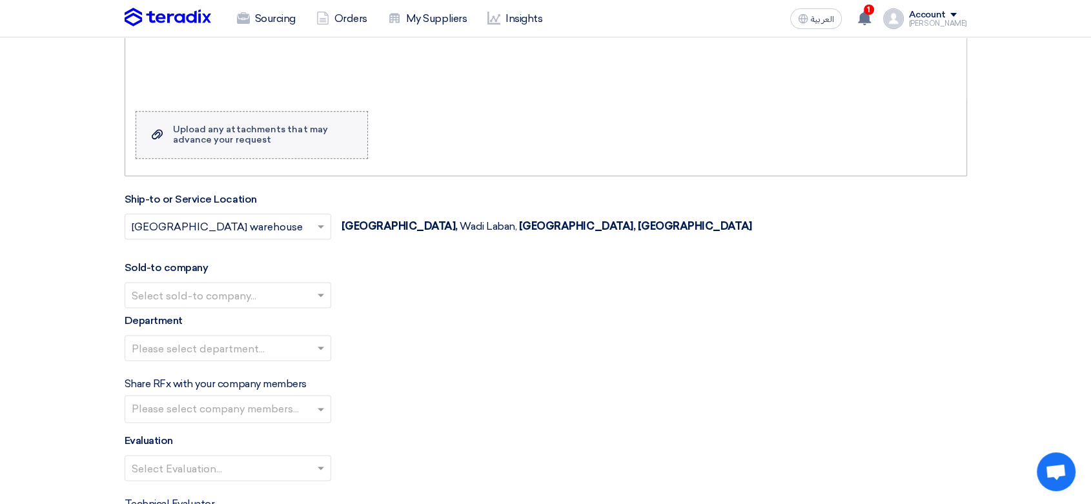
scroll to position [1578, 0]
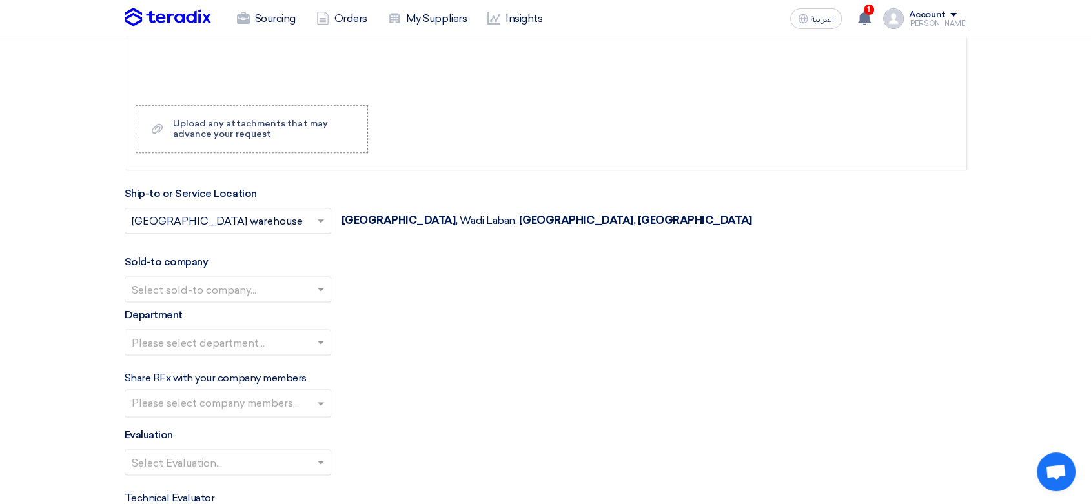
click at [259, 282] on input "text" at bounding box center [222, 290] width 180 height 21
click at [215, 305] on div "Nabatat for contracting" at bounding box center [227, 315] width 205 height 26
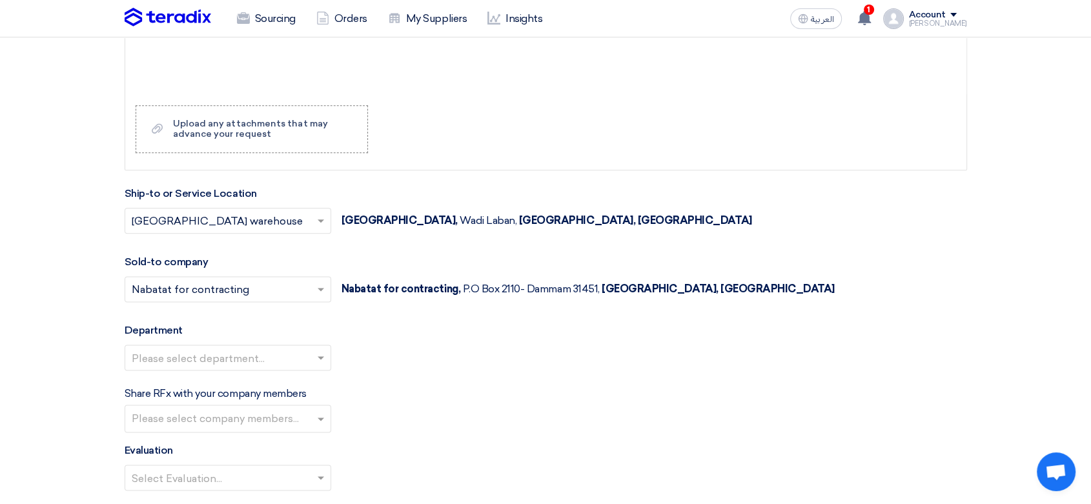
scroll to position [1650, 0]
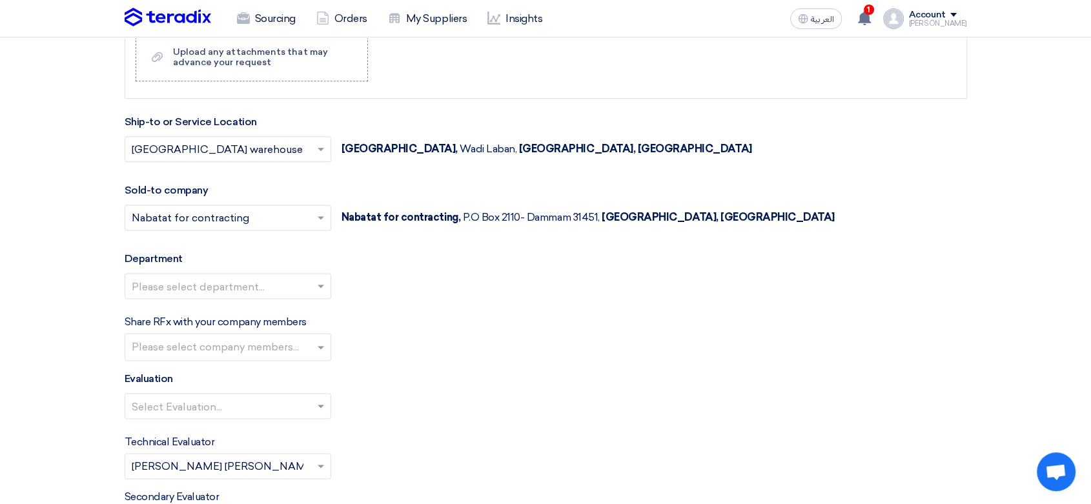
click at [238, 277] on input "text" at bounding box center [222, 287] width 180 height 21
click at [217, 312] on span "General Department" at bounding box center [183, 311] width 102 height 12
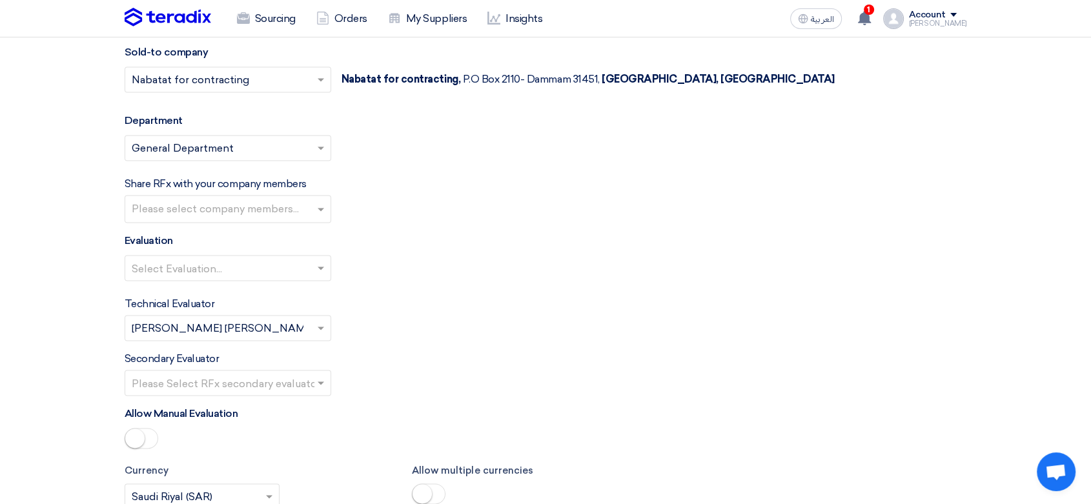
scroll to position [1793, 0]
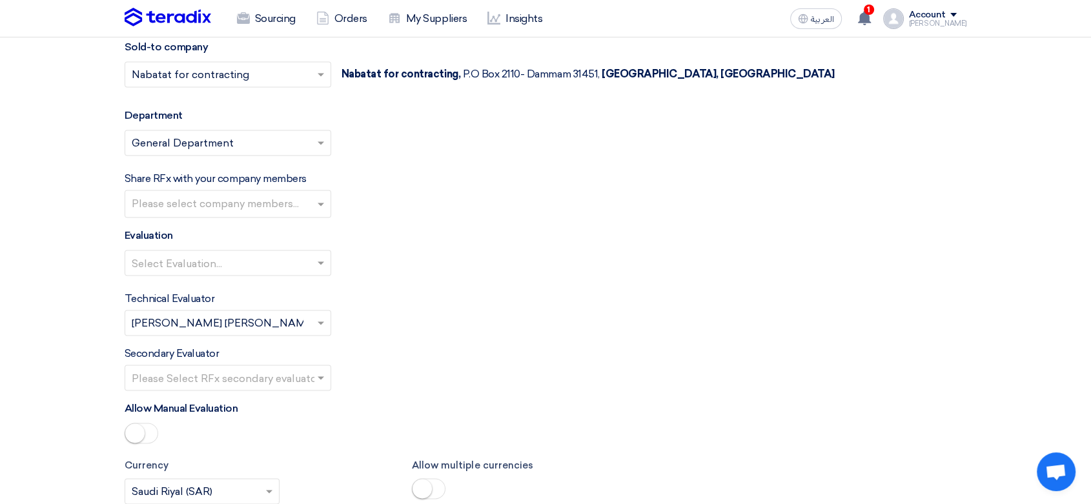
click at [258, 262] on input "text" at bounding box center [222, 264] width 180 height 21
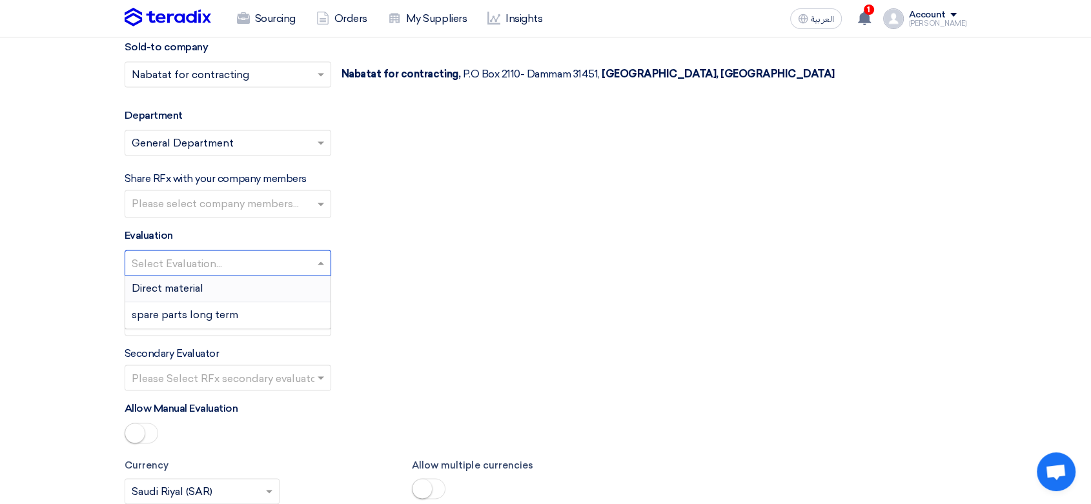
click at [194, 291] on span "Direct material" at bounding box center [168, 288] width 72 height 12
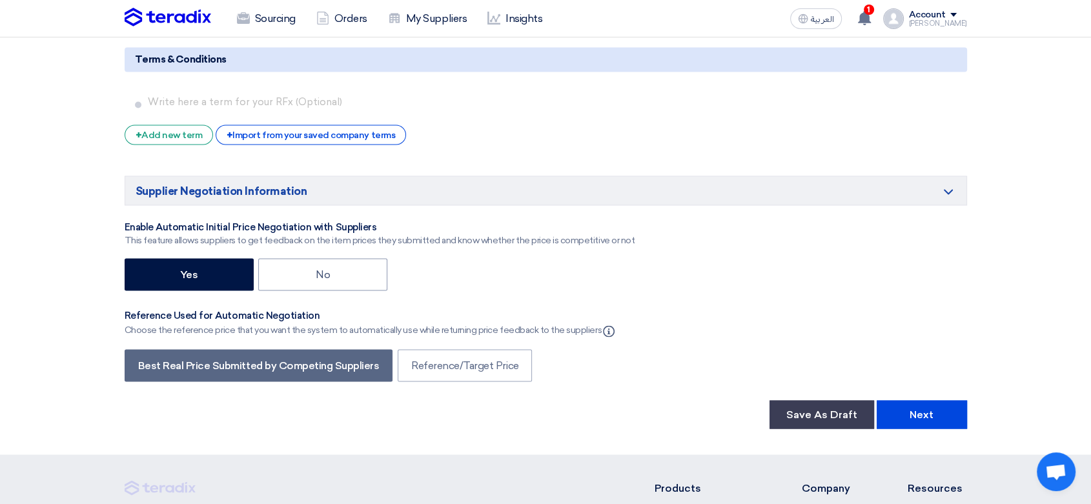
scroll to position [2295, 0]
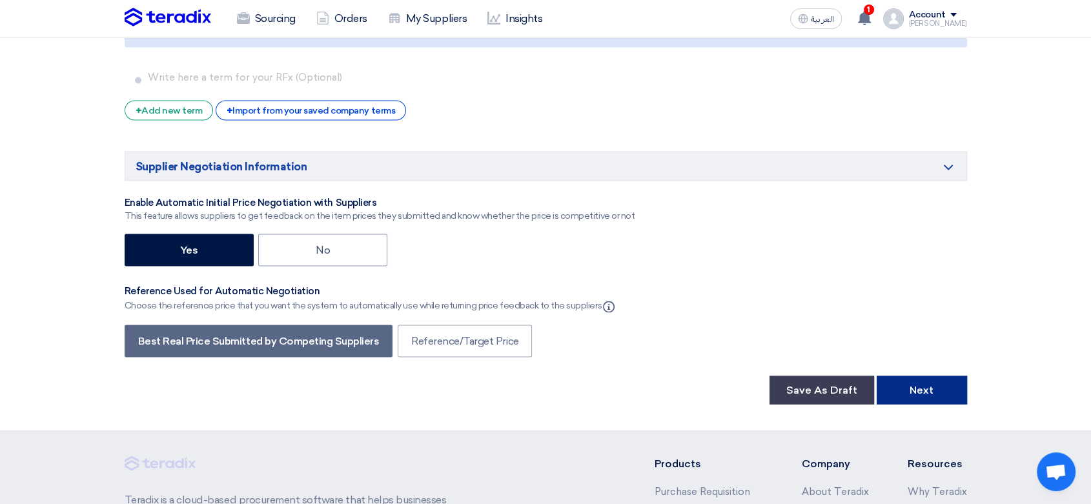
click at [936, 387] on button "Next" at bounding box center [922, 390] width 90 height 28
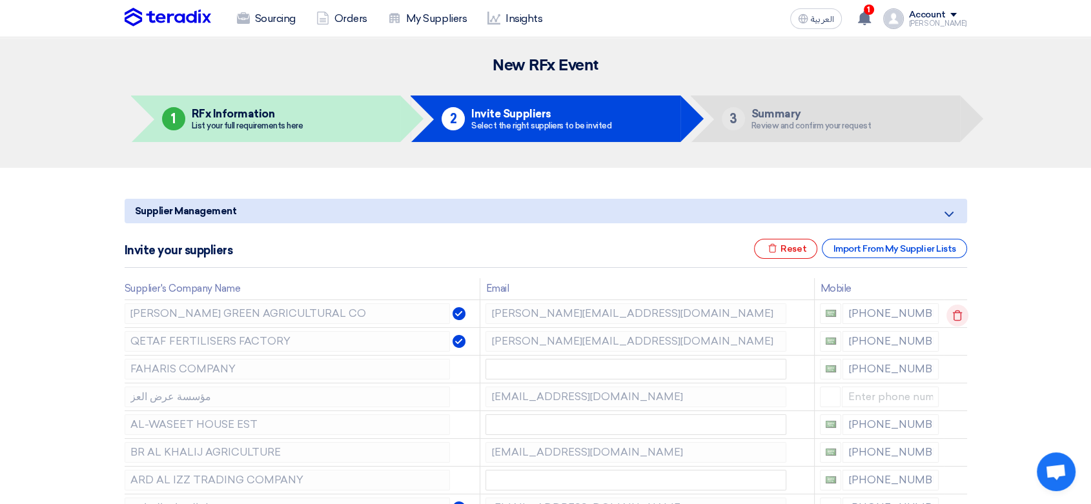
click at [963, 313] on icon at bounding box center [958, 316] width 22 height 22
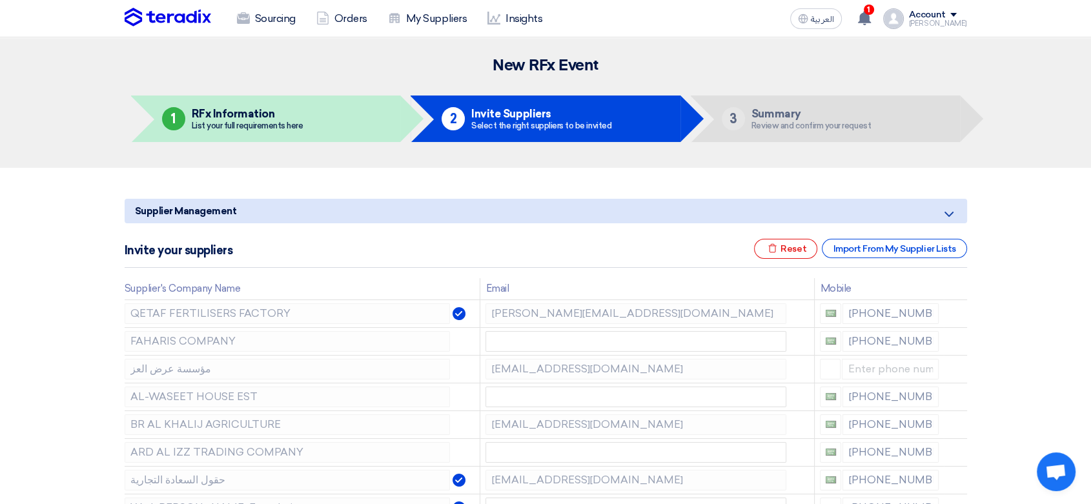
click at [0, 0] on icon at bounding box center [0, 0] width 0 height 0
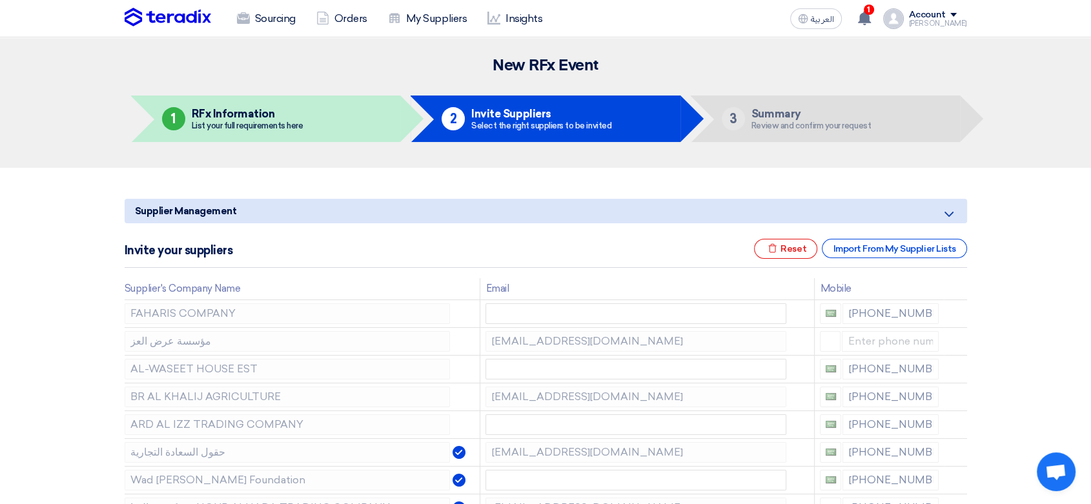
click at [0, 0] on icon at bounding box center [0, 0] width 0 height 0
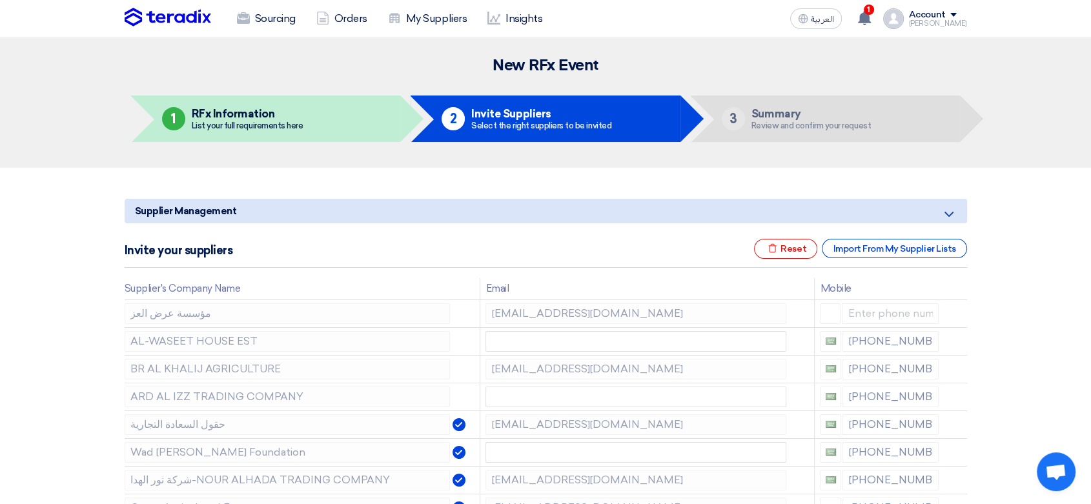
click at [0, 0] on icon at bounding box center [0, 0] width 0 height 0
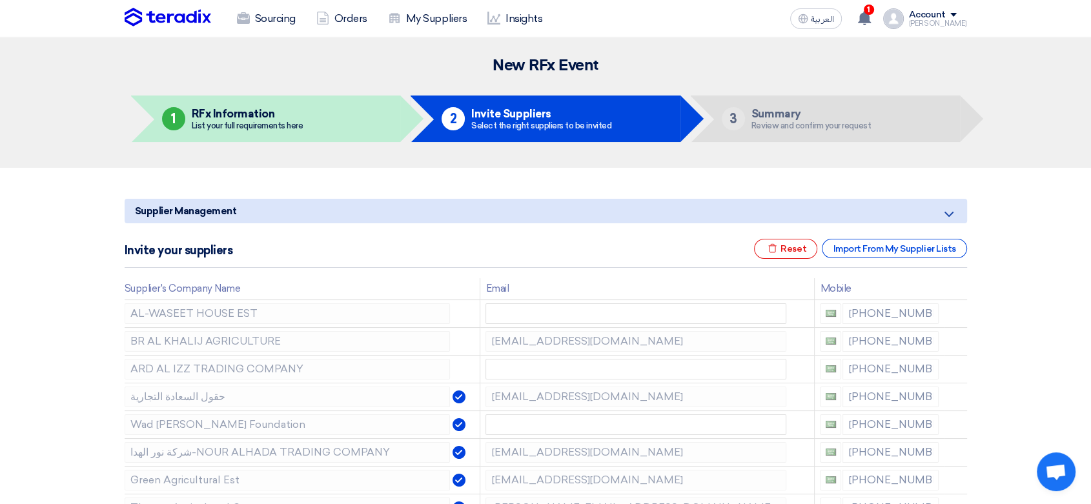
click at [0, 0] on icon at bounding box center [0, 0] width 0 height 0
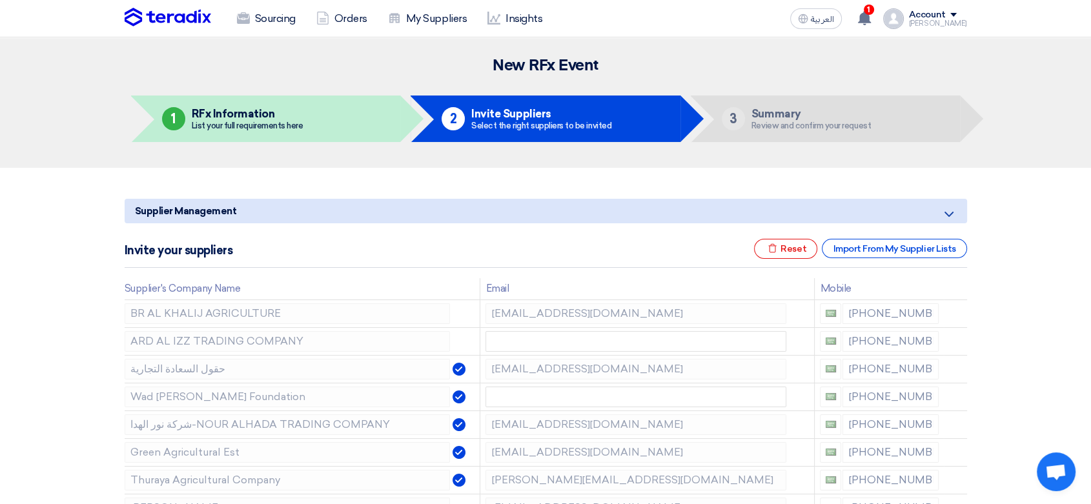
click at [0, 0] on icon at bounding box center [0, 0] width 0 height 0
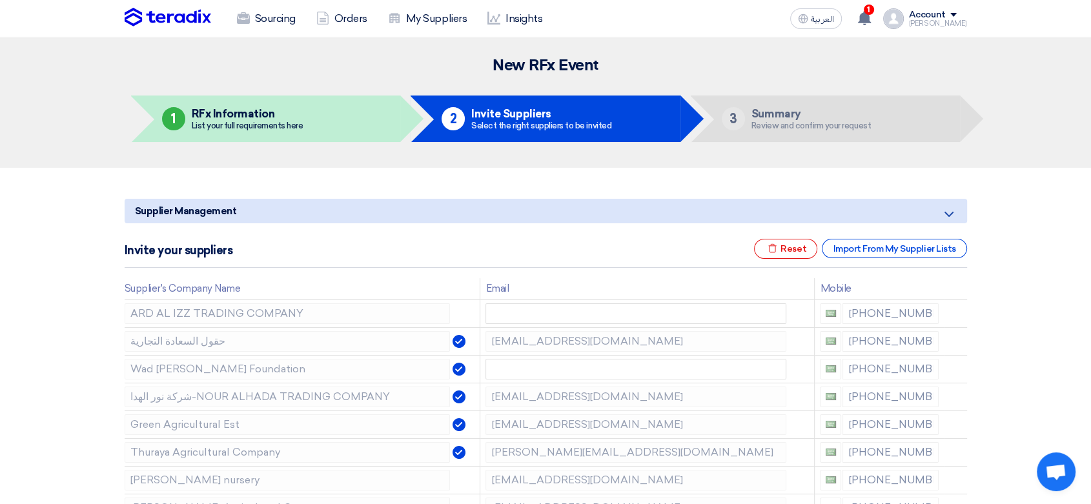
click at [0, 0] on icon at bounding box center [0, 0] width 0 height 0
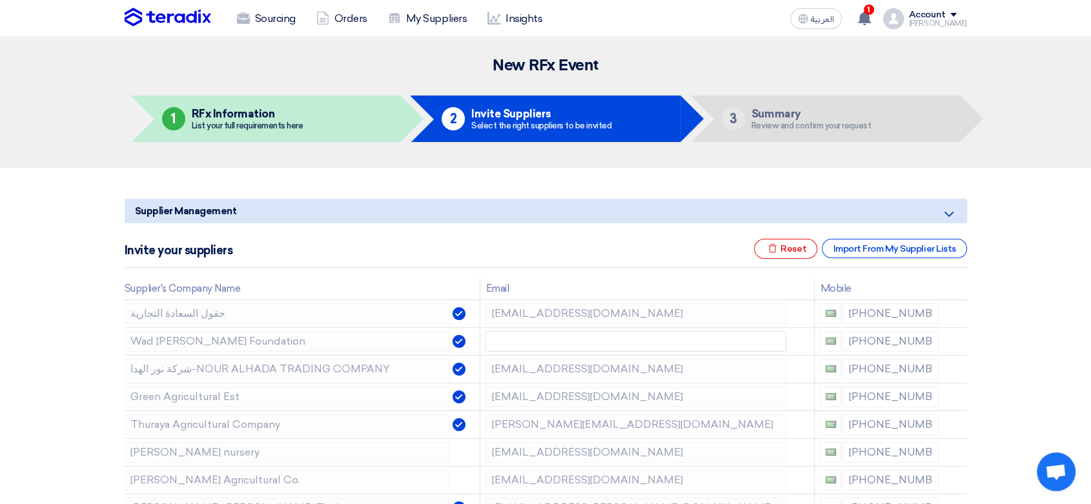
click at [0, 0] on icon at bounding box center [0, 0] width 0 height 0
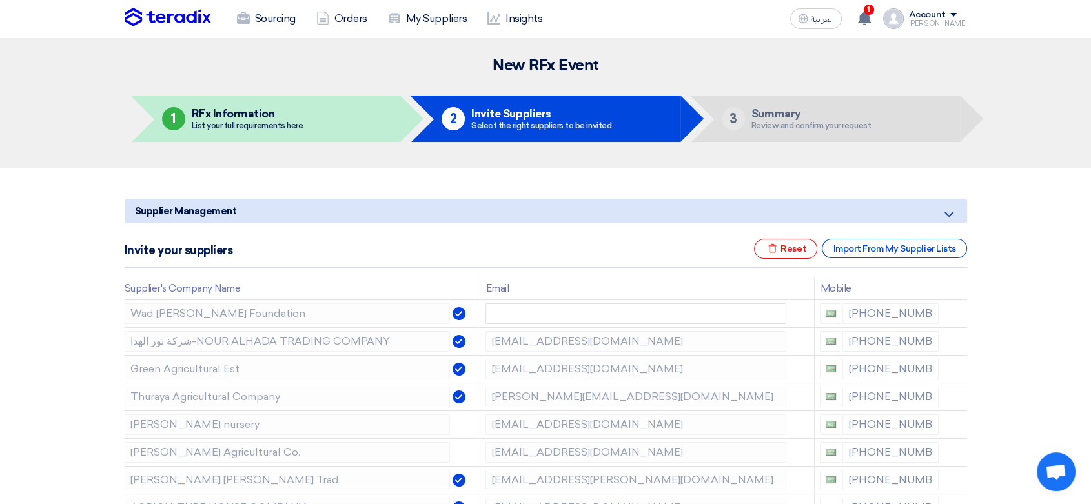
click at [0, 0] on icon at bounding box center [0, 0] width 0 height 0
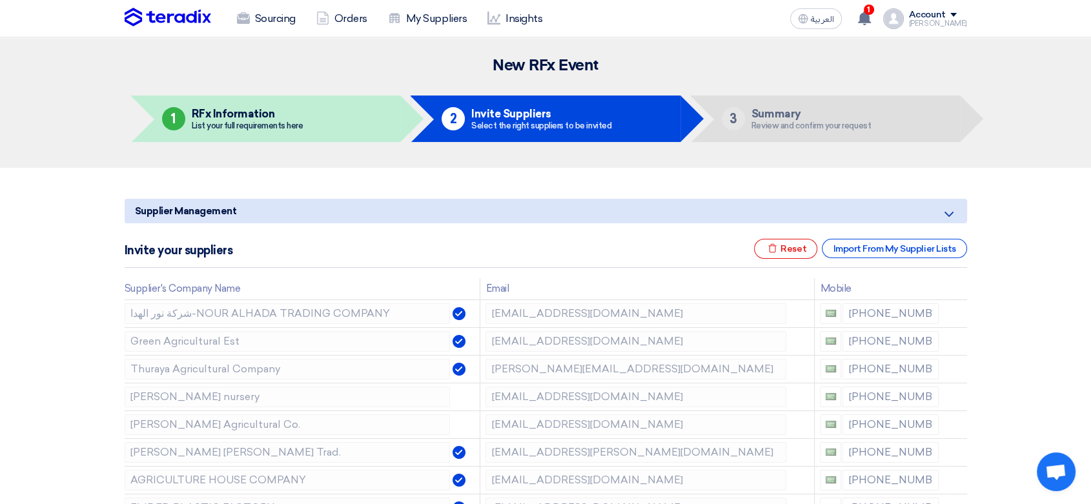
click at [0, 0] on icon at bounding box center [0, 0] width 0 height 0
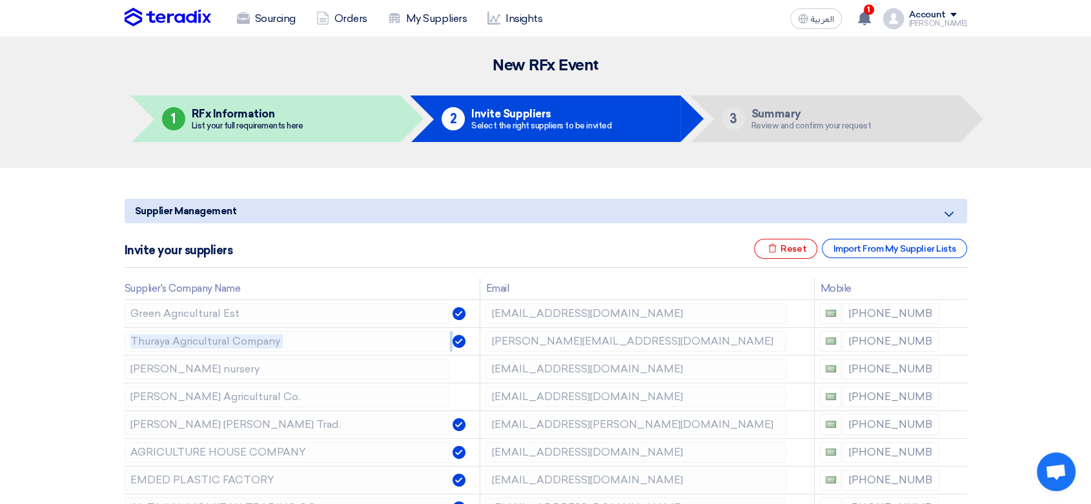
click at [0, 0] on icon at bounding box center [0, 0] width 0 height 0
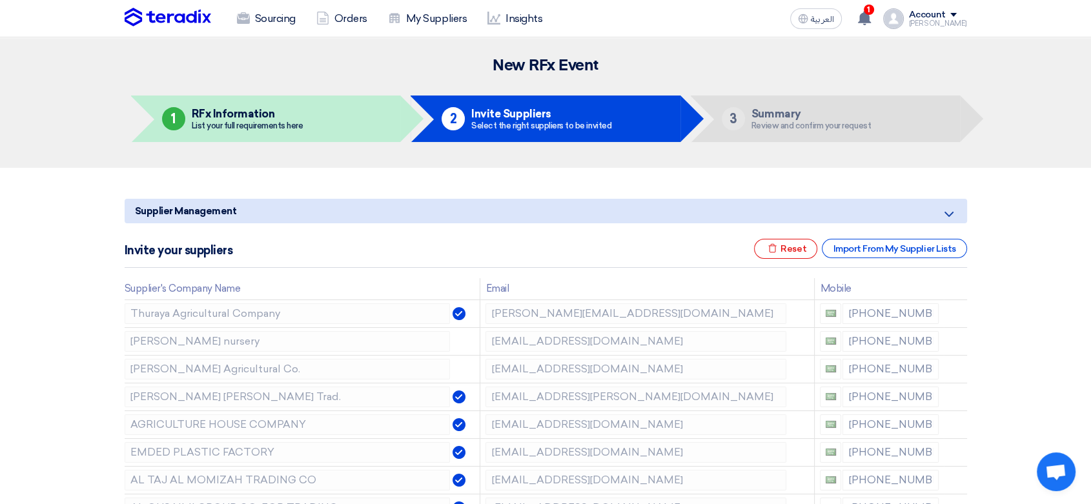
click at [0, 0] on icon at bounding box center [0, 0] width 0 height 0
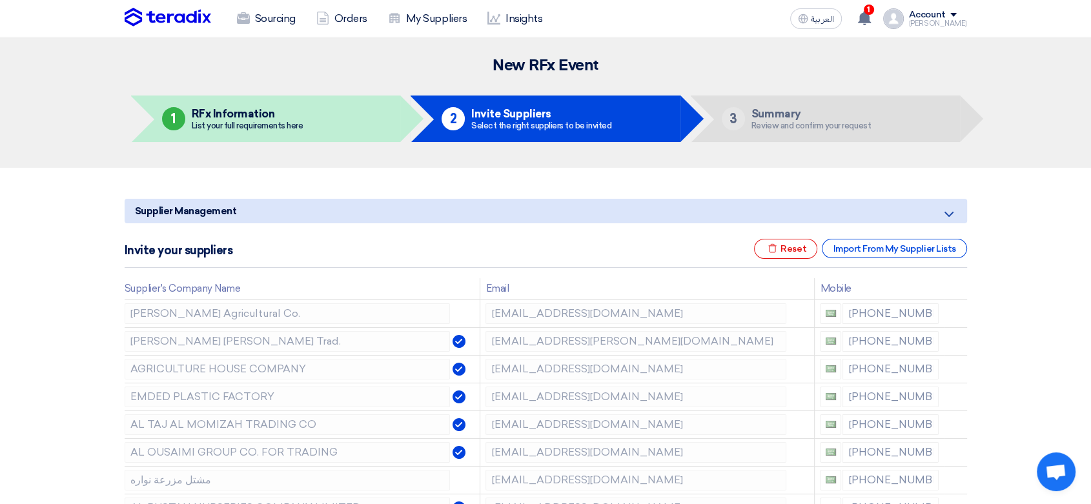
click at [0, 0] on icon at bounding box center [0, 0] width 0 height 0
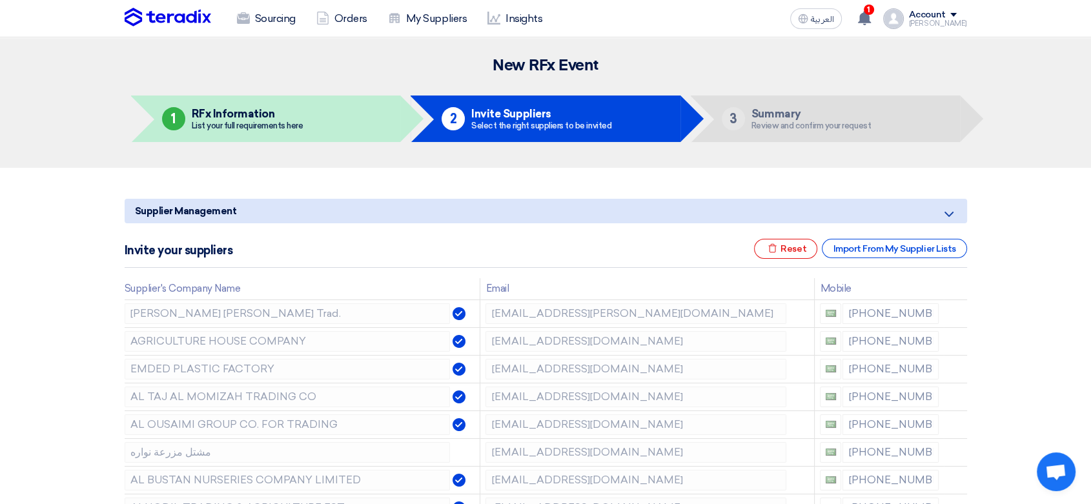
click at [0, 0] on icon at bounding box center [0, 0] width 0 height 0
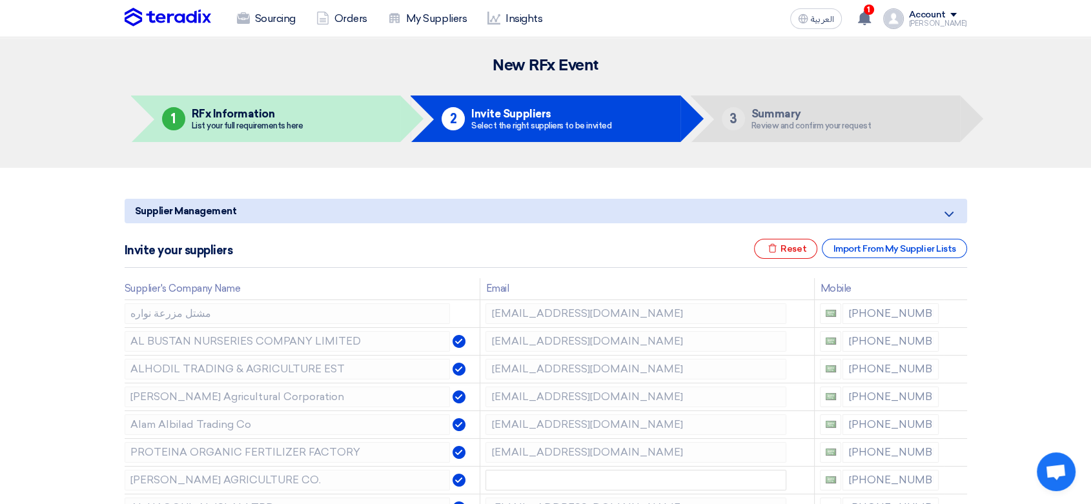
click at [0, 0] on icon at bounding box center [0, 0] width 0 height 0
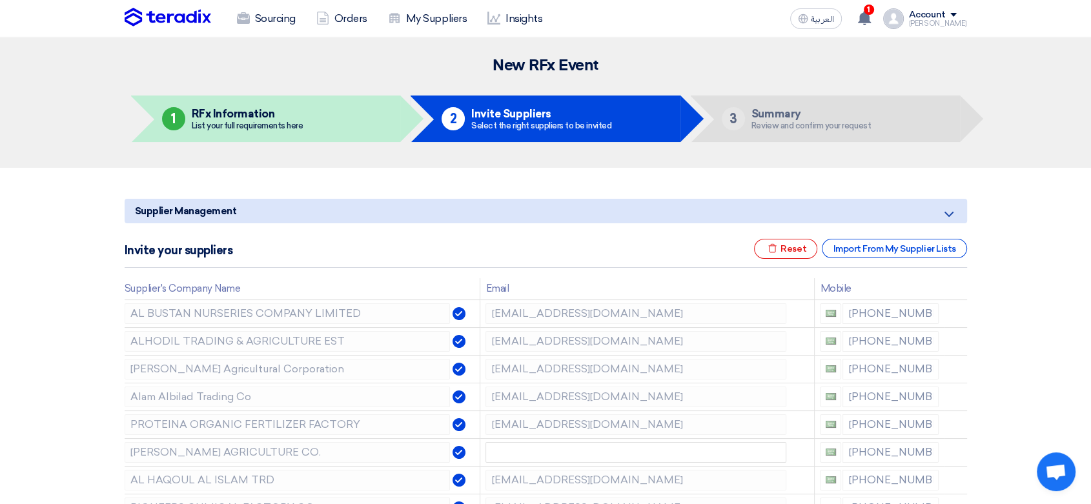
click at [0, 0] on icon at bounding box center [0, 0] width 0 height 0
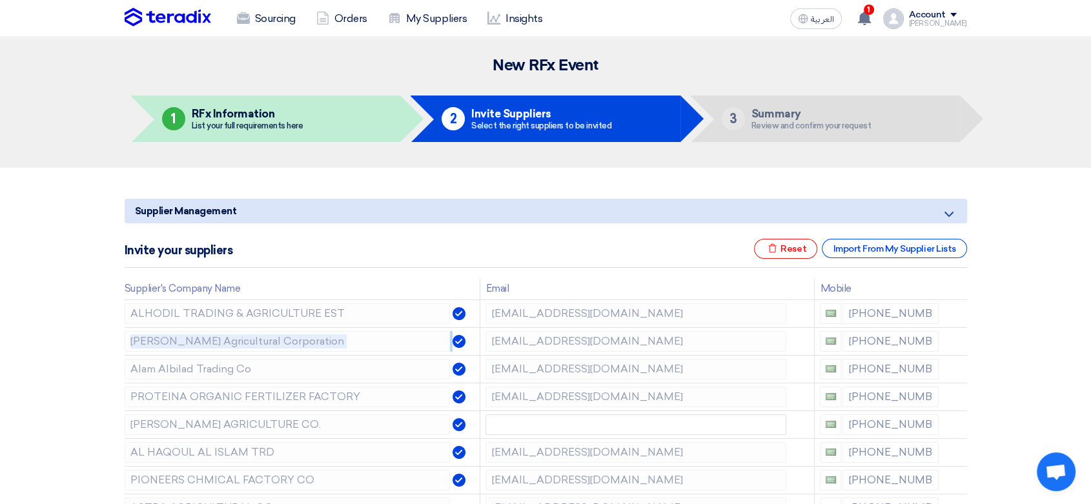
click at [0, 0] on icon at bounding box center [0, 0] width 0 height 0
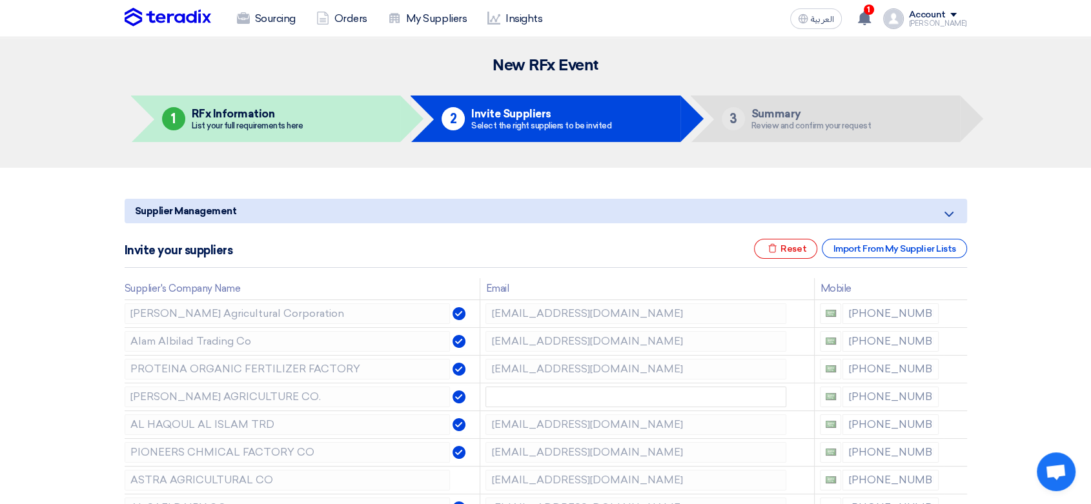
click at [0, 0] on icon at bounding box center [0, 0] width 0 height 0
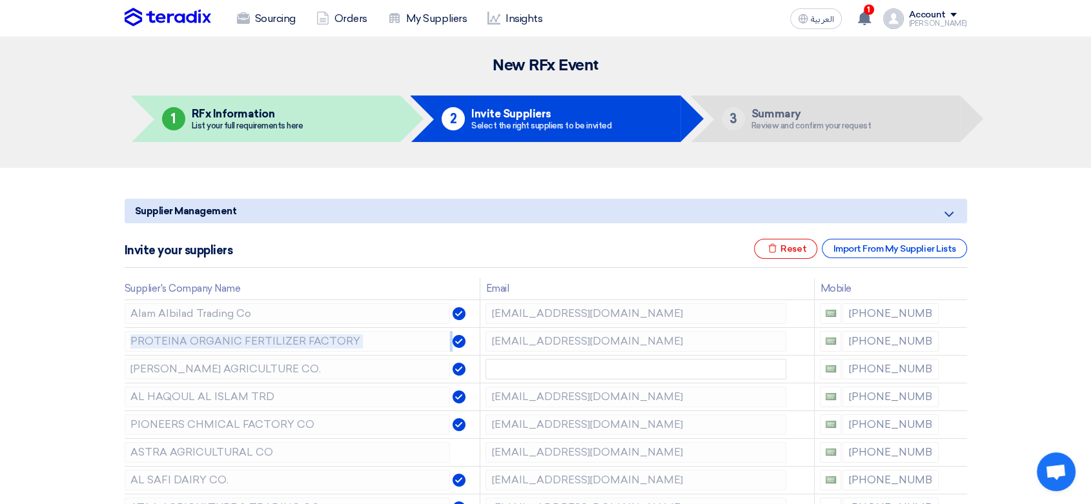
click at [0, 0] on icon at bounding box center [0, 0] width 0 height 0
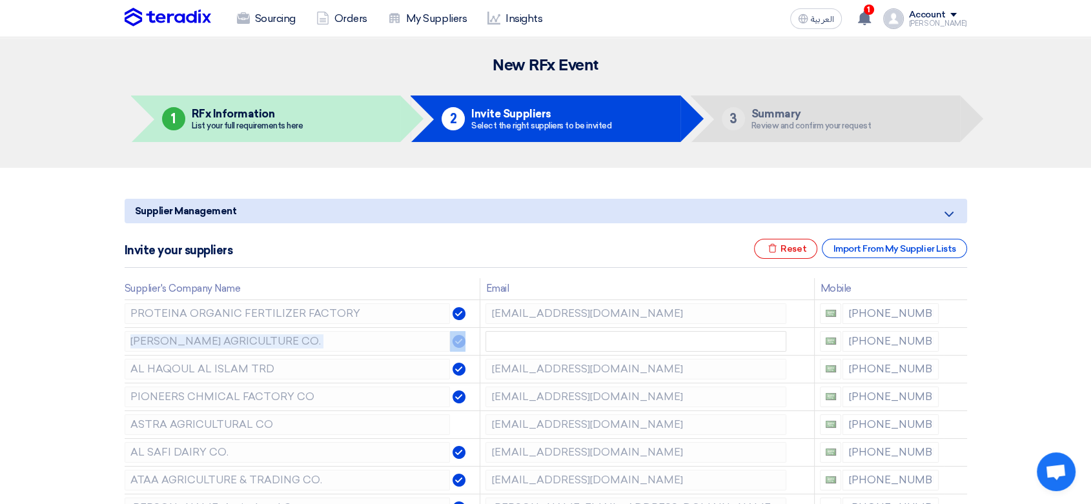
click at [0, 0] on icon at bounding box center [0, 0] width 0 height 0
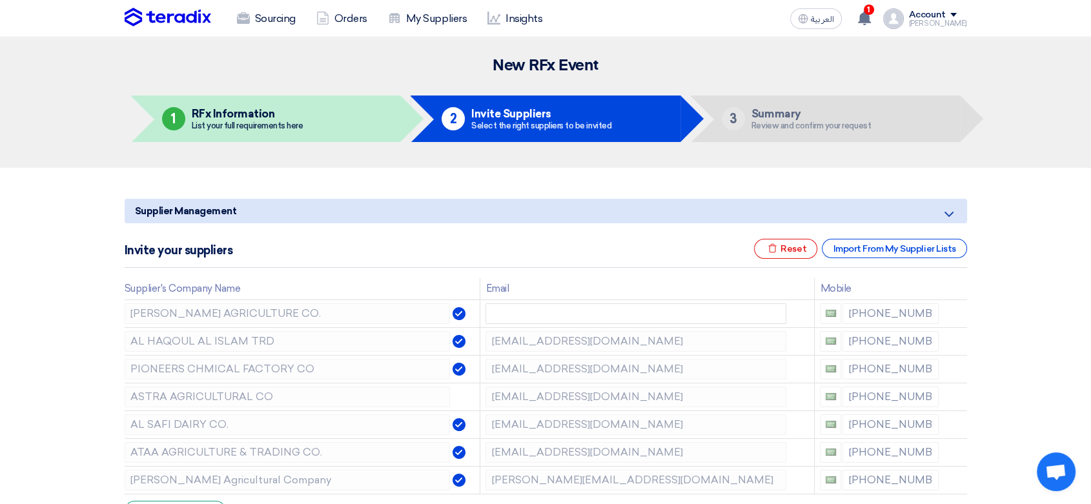
click at [0, 0] on icon at bounding box center [0, 0] width 0 height 0
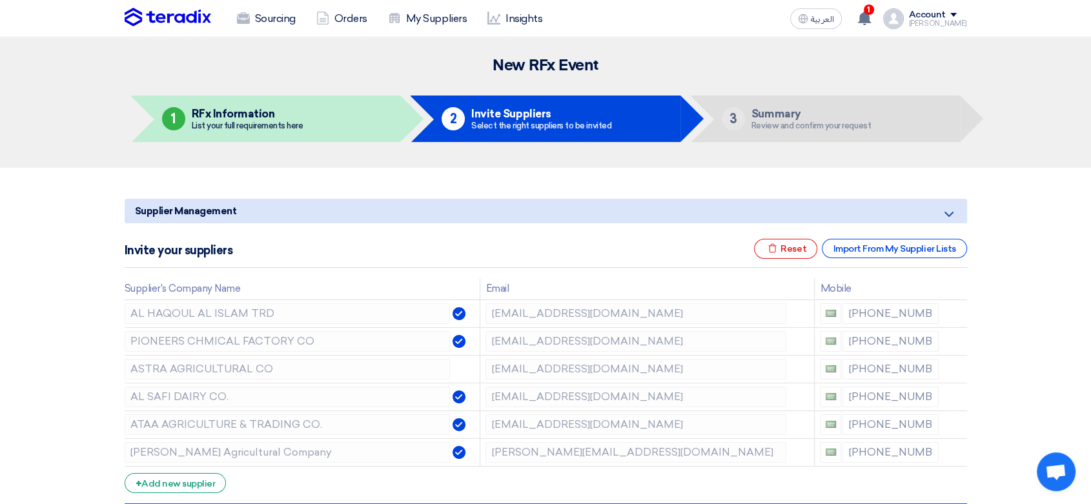
click at [0, 0] on icon at bounding box center [0, 0] width 0 height 0
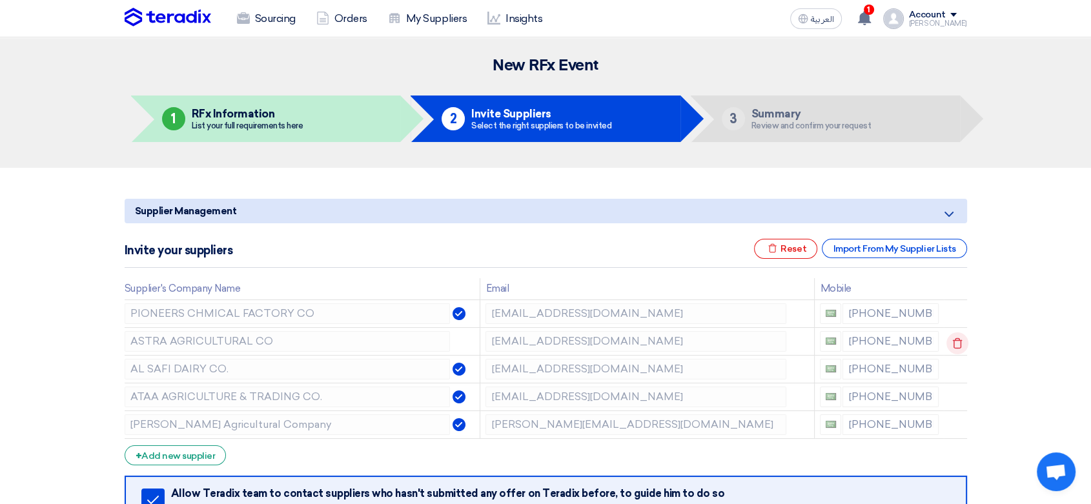
click at [956, 339] on icon at bounding box center [958, 344] width 22 height 22
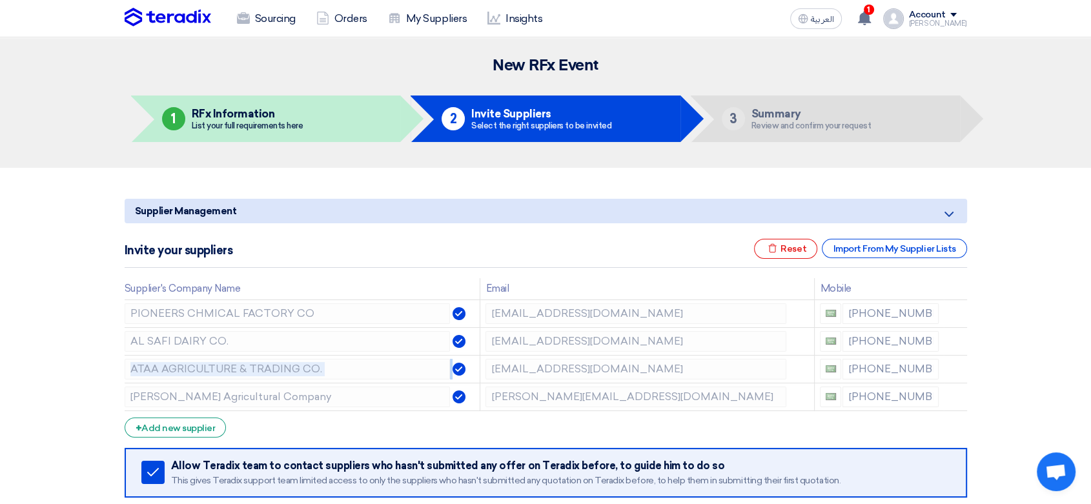
click at [0, 0] on icon at bounding box center [0, 0] width 0 height 0
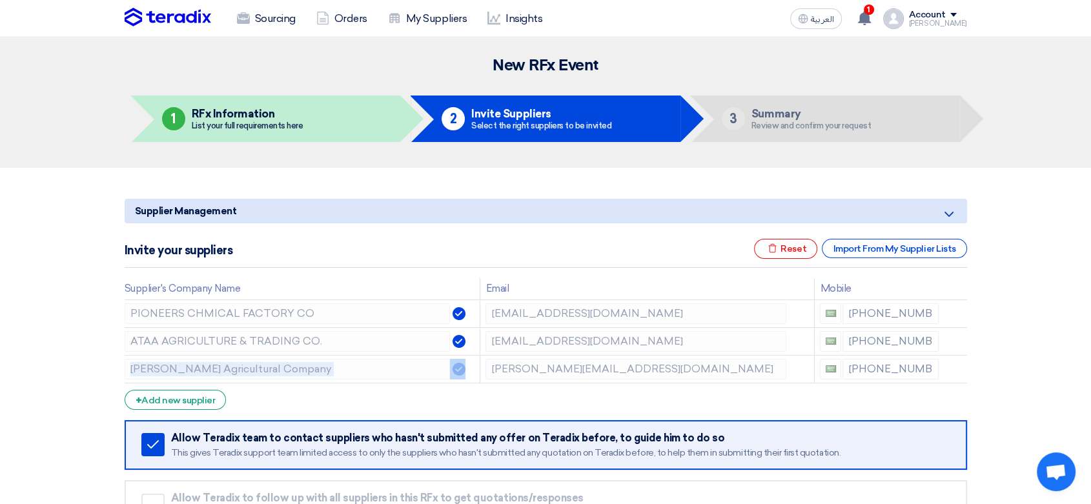
click at [0, 0] on icon at bounding box center [0, 0] width 0 height 0
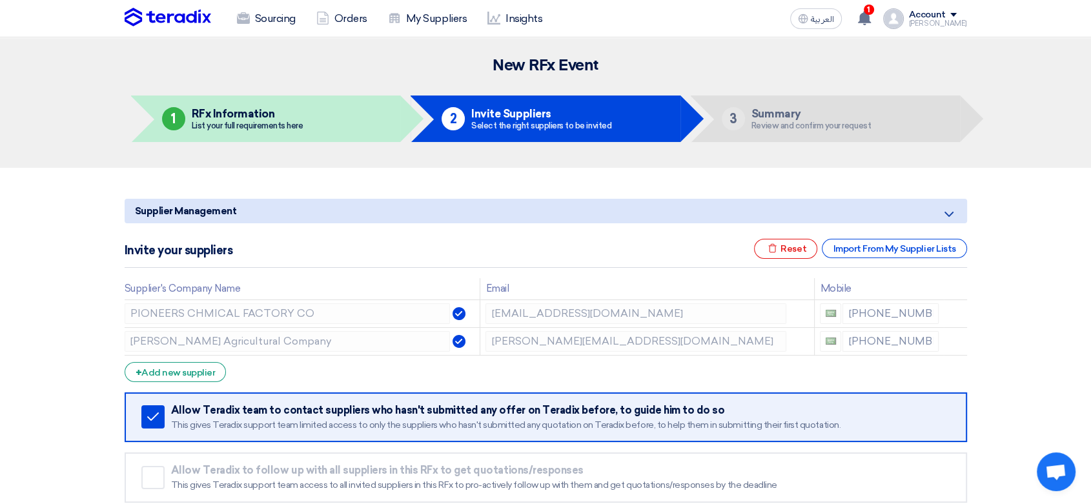
click at [0, 0] on icon at bounding box center [0, 0] width 0 height 0
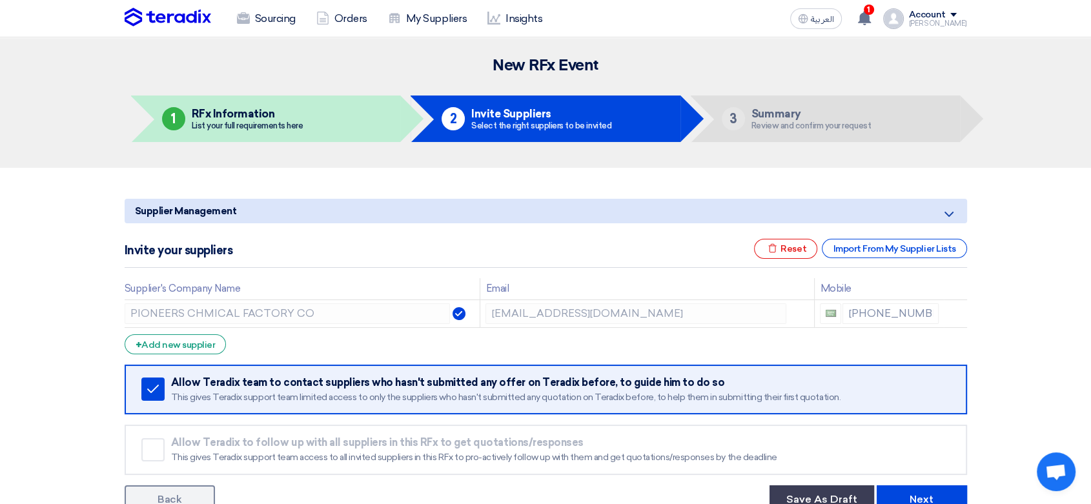
click at [468, 396] on div "This gives Teradix support team limited access to only the suppliers who hasn't…" at bounding box center [560, 398] width 778 height 12
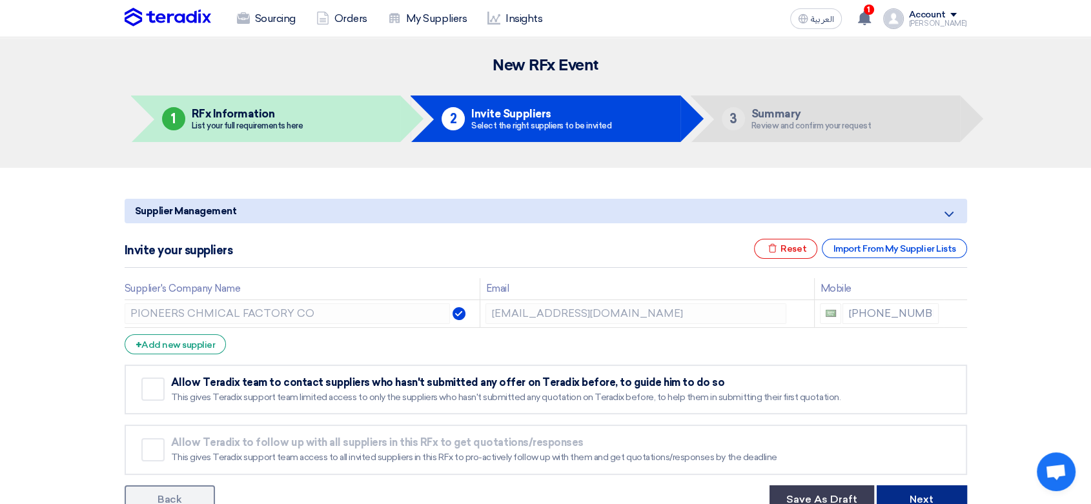
click at [940, 498] on button "Next" at bounding box center [922, 500] width 90 height 28
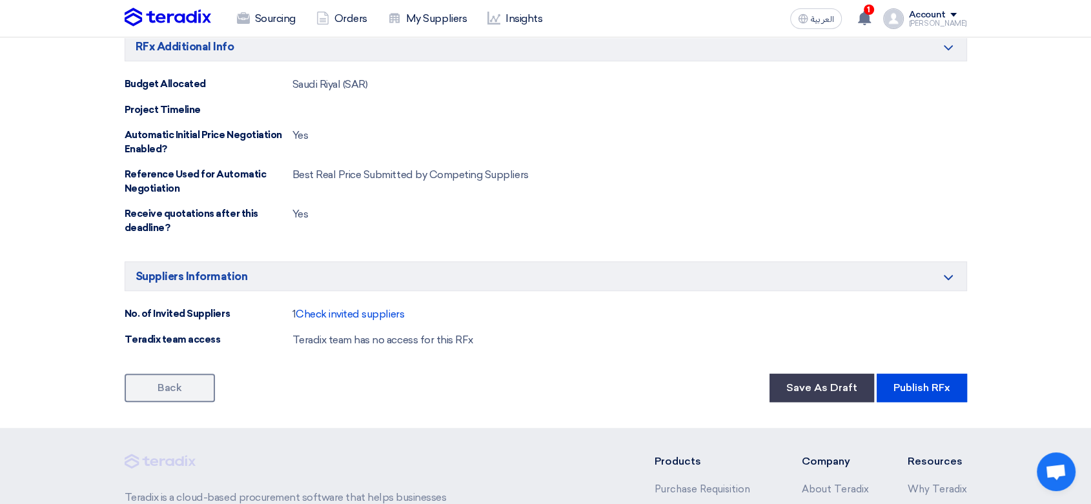
scroll to position [861, 0]
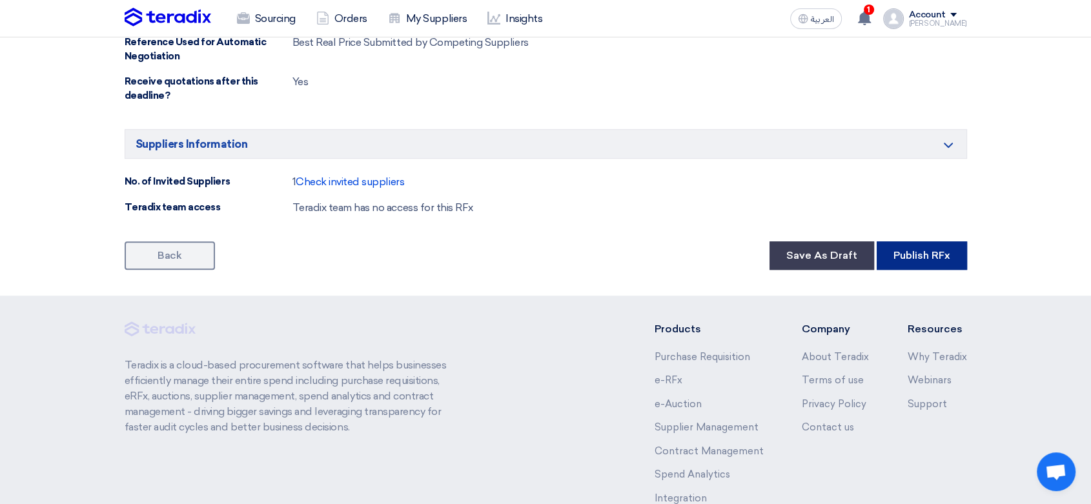
click at [903, 264] on button "Publish RFx" at bounding box center [922, 255] width 90 height 28
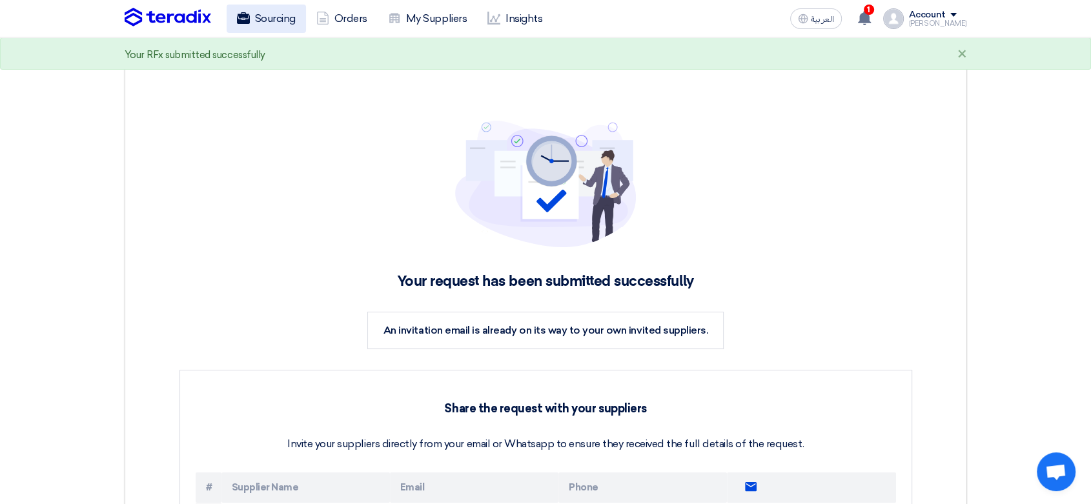
click at [282, 21] on link "Sourcing" at bounding box center [266, 19] width 79 height 28
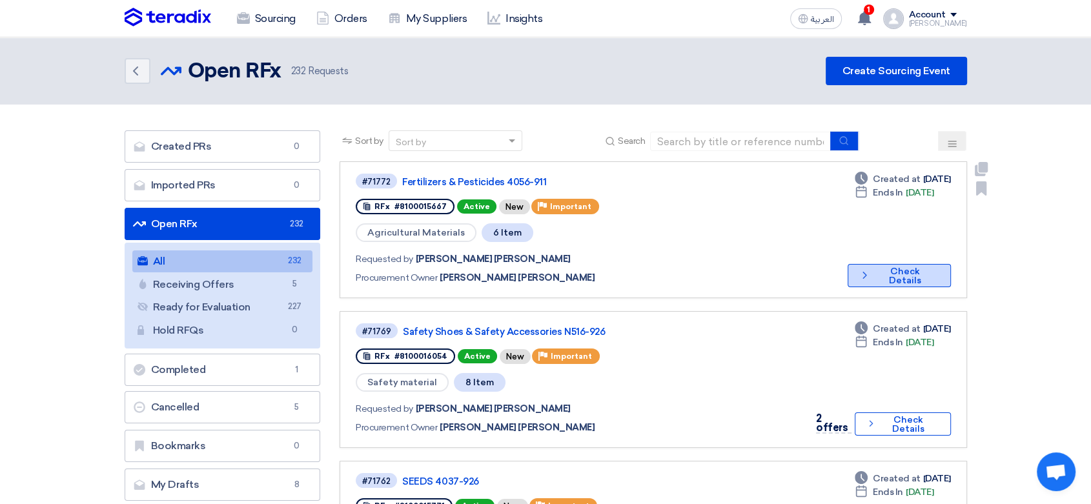
click at [883, 264] on button "Check details Check Details" at bounding box center [899, 275] width 103 height 23
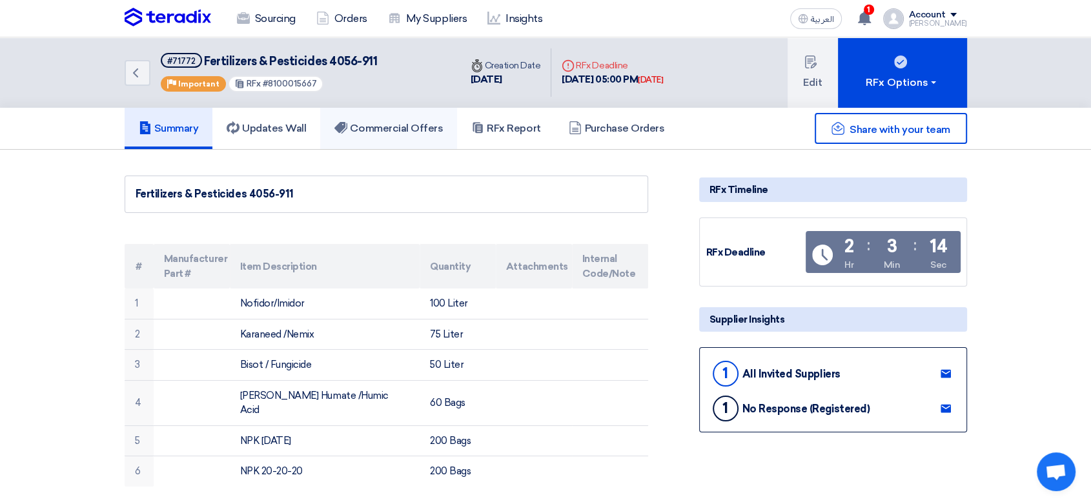
click at [399, 119] on link "Commercial Offers" at bounding box center [388, 128] width 137 height 41
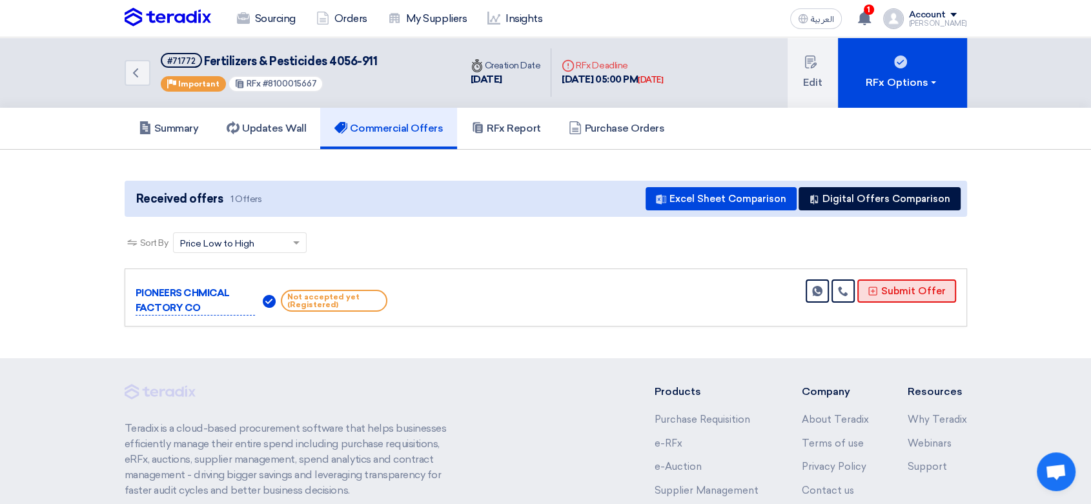
click at [899, 293] on button "Submit Offer" at bounding box center [906, 291] width 99 height 23
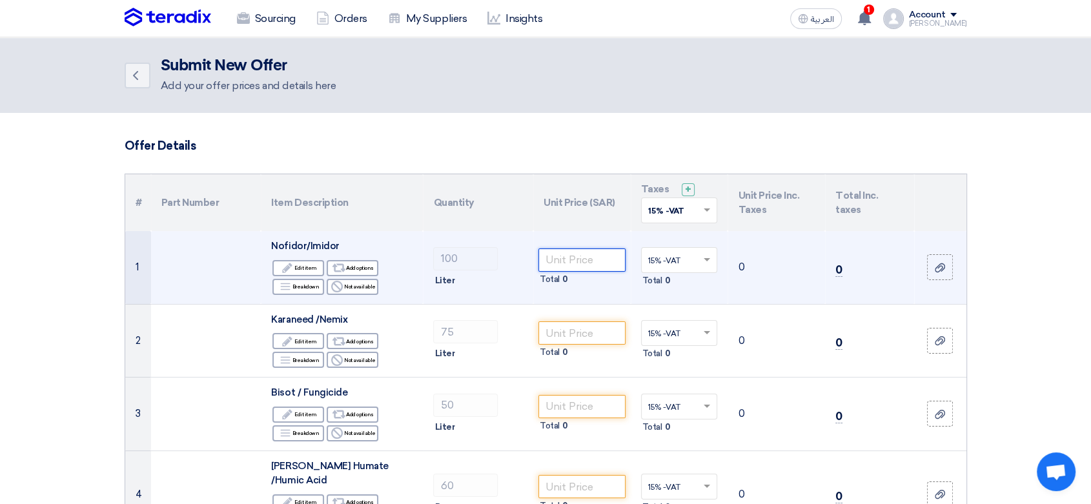
click at [567, 262] on input "number" at bounding box center [582, 260] width 87 height 23
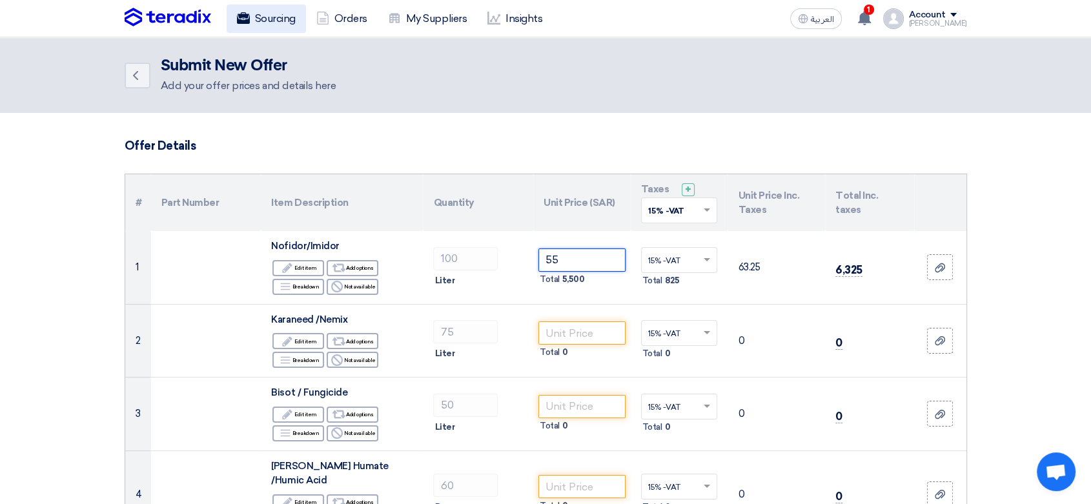
type input "55"
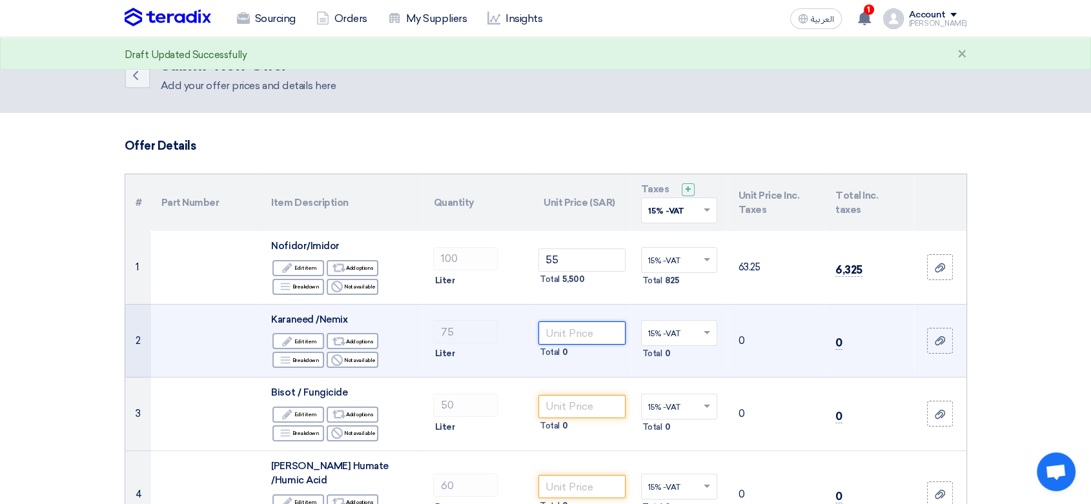
click at [608, 338] on input "number" at bounding box center [582, 333] width 87 height 23
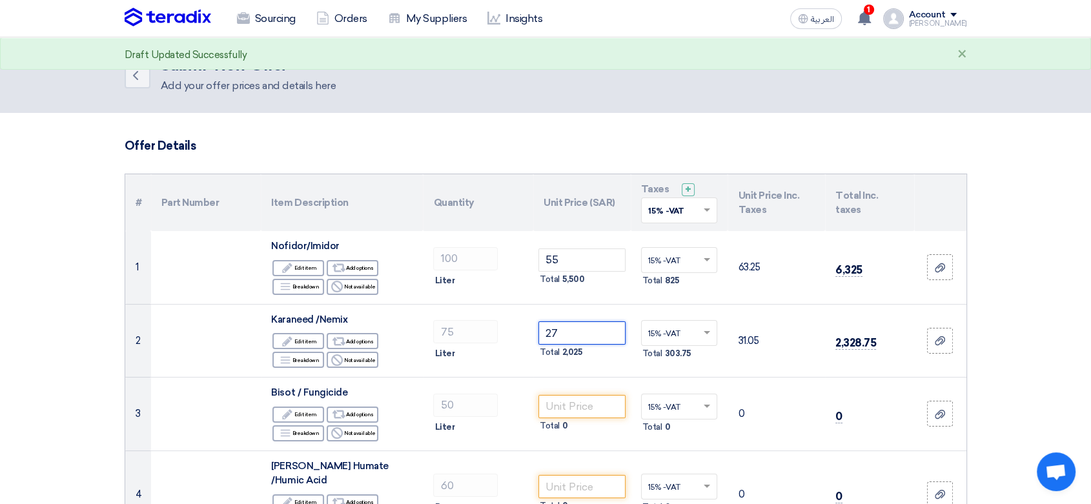
type input "27"
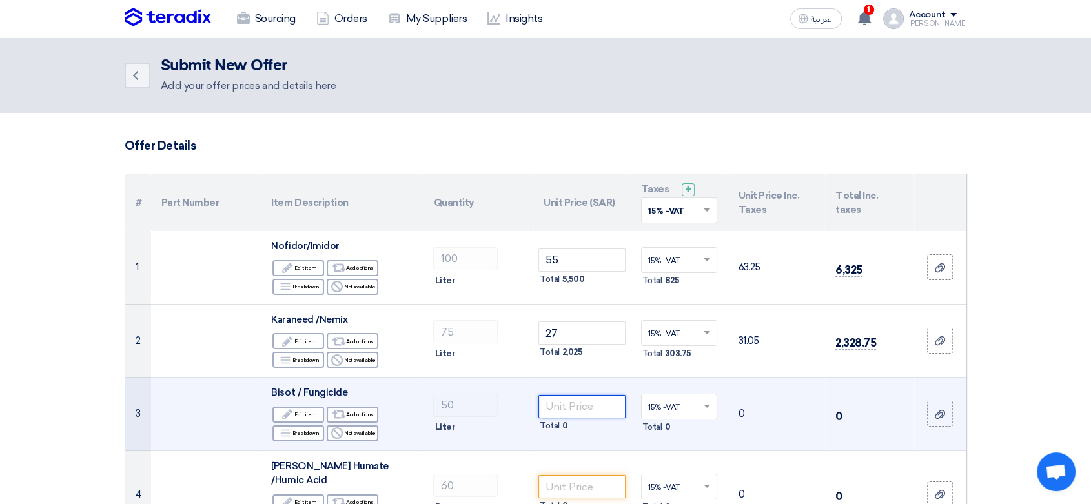
click at [579, 407] on input "number" at bounding box center [582, 406] width 87 height 23
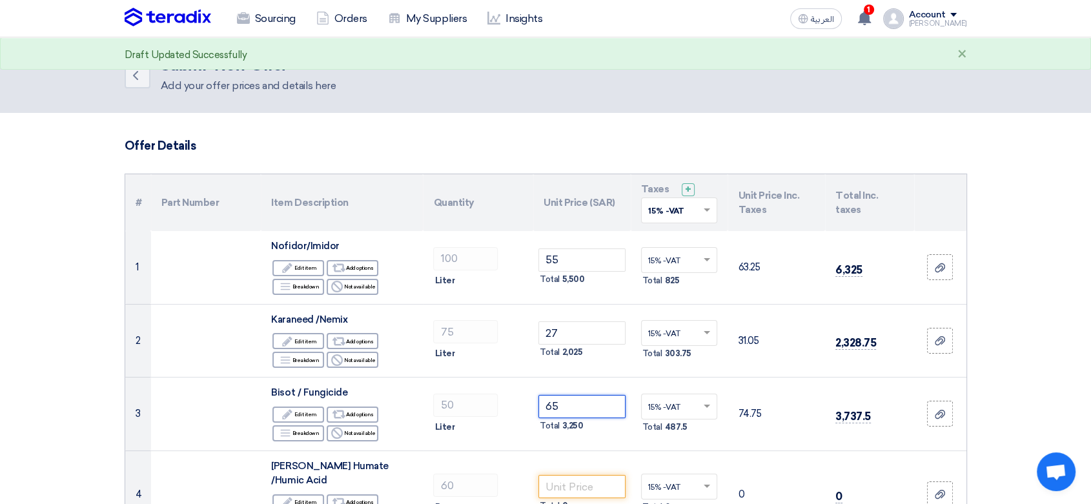
type input "65"
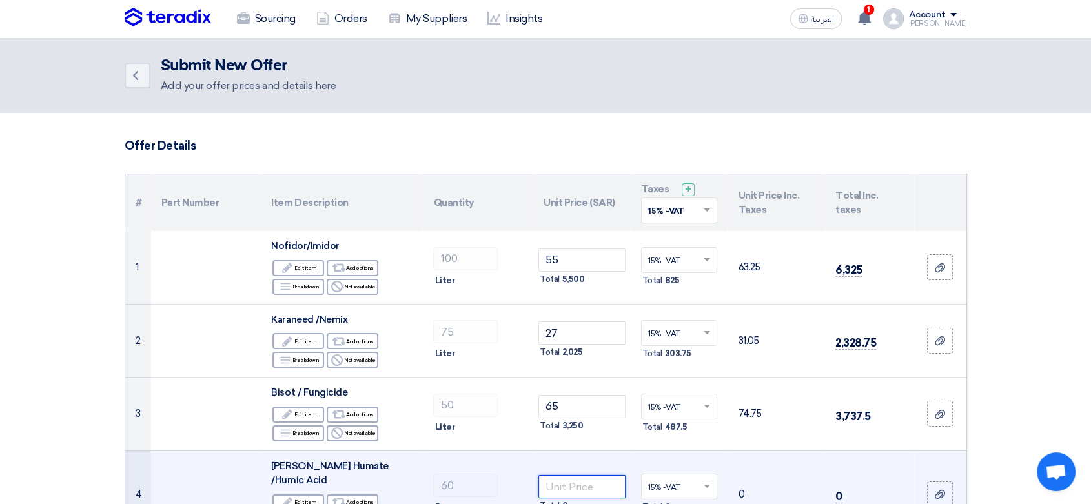
click at [573, 484] on input "number" at bounding box center [582, 486] width 87 height 23
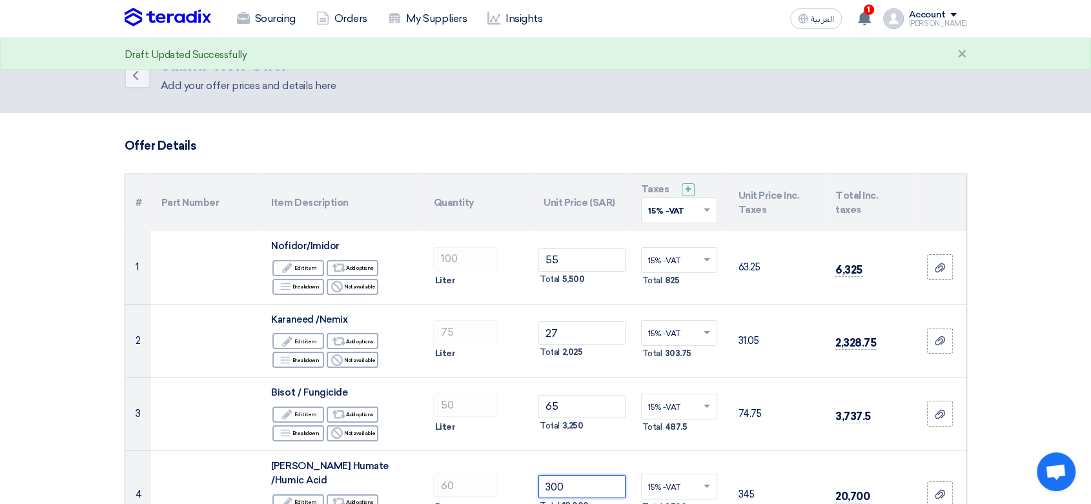
type input "300"
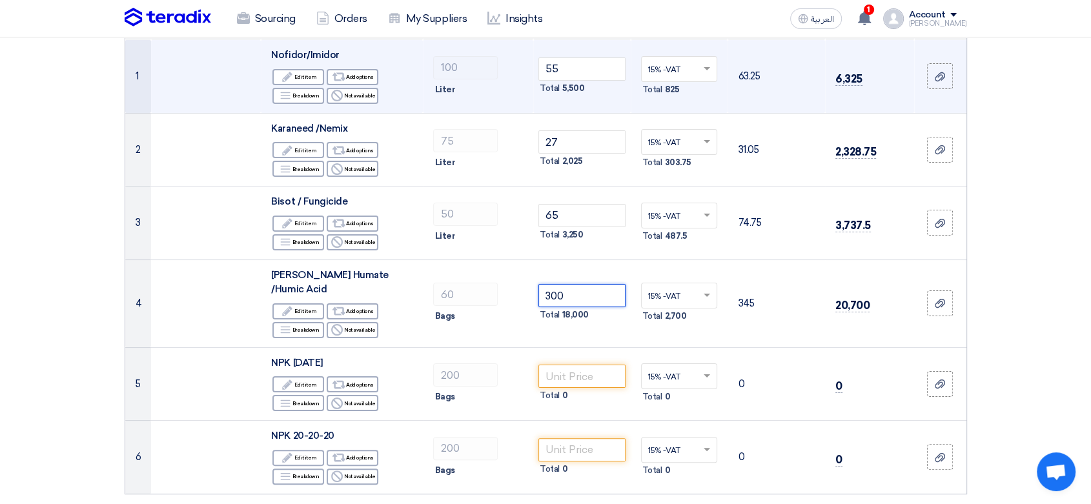
scroll to position [215, 0]
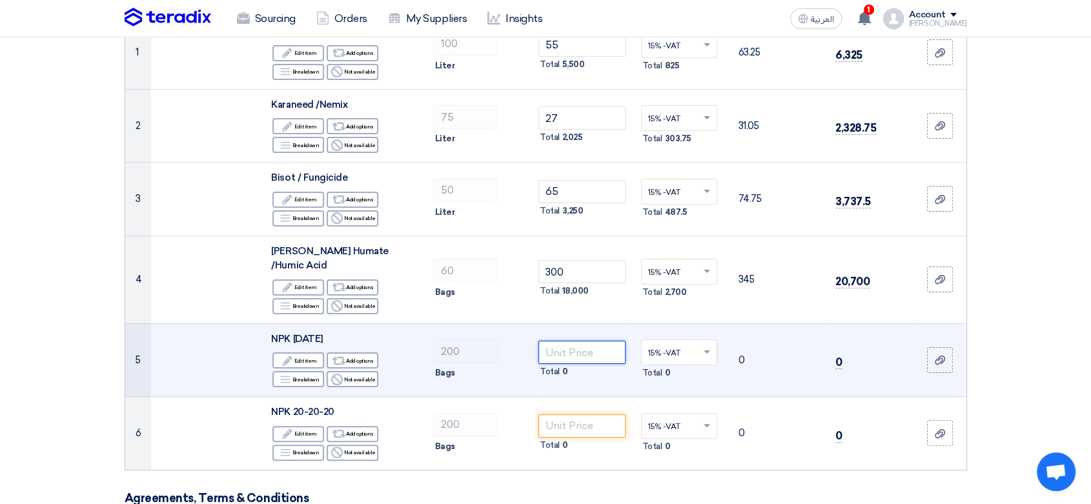
click at [597, 341] on input "number" at bounding box center [582, 352] width 87 height 23
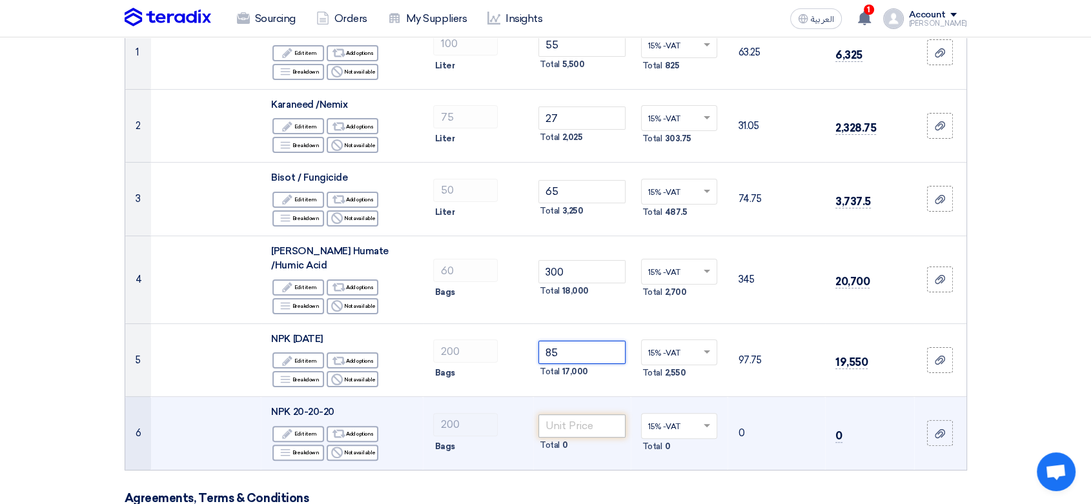
type input "85"
click at [581, 415] on input "number" at bounding box center [582, 426] width 87 height 23
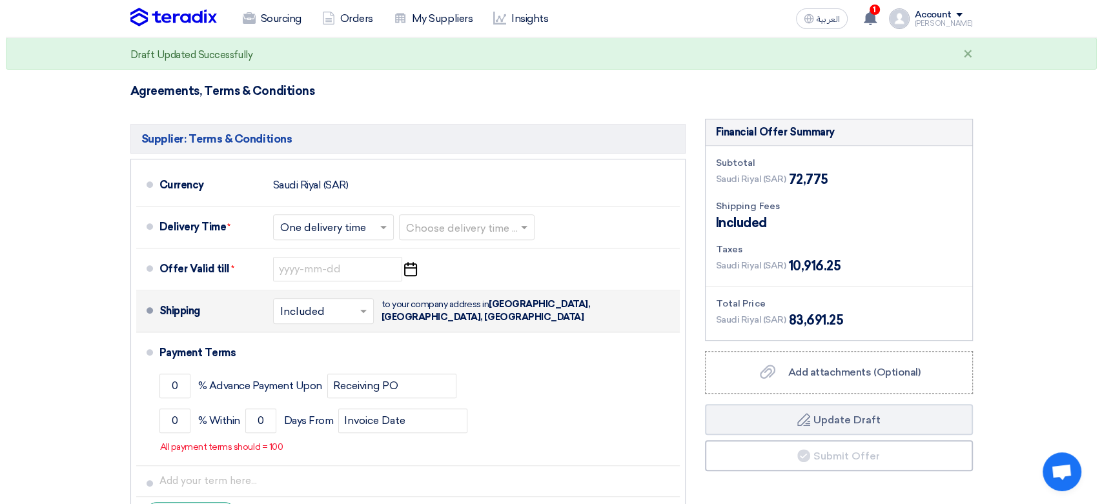
scroll to position [646, 0]
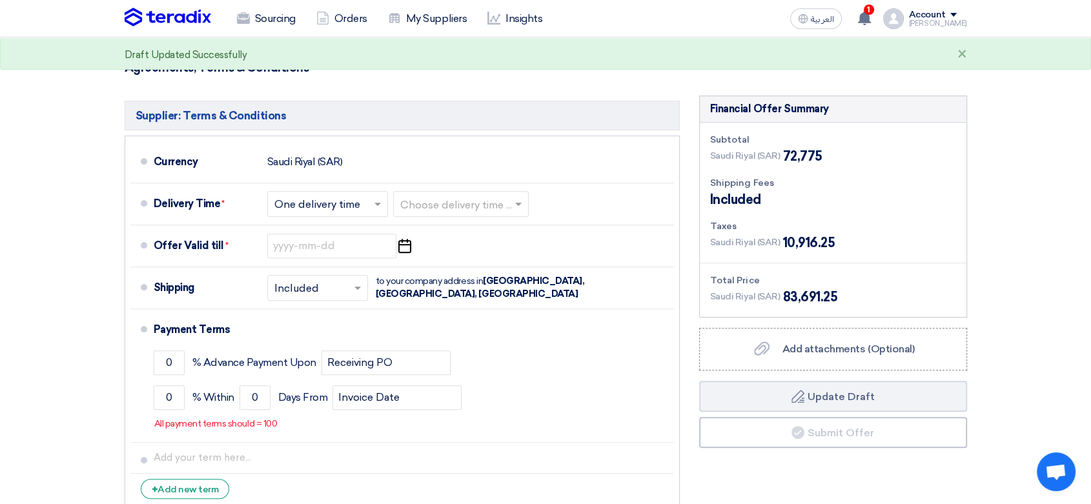
type input "135"
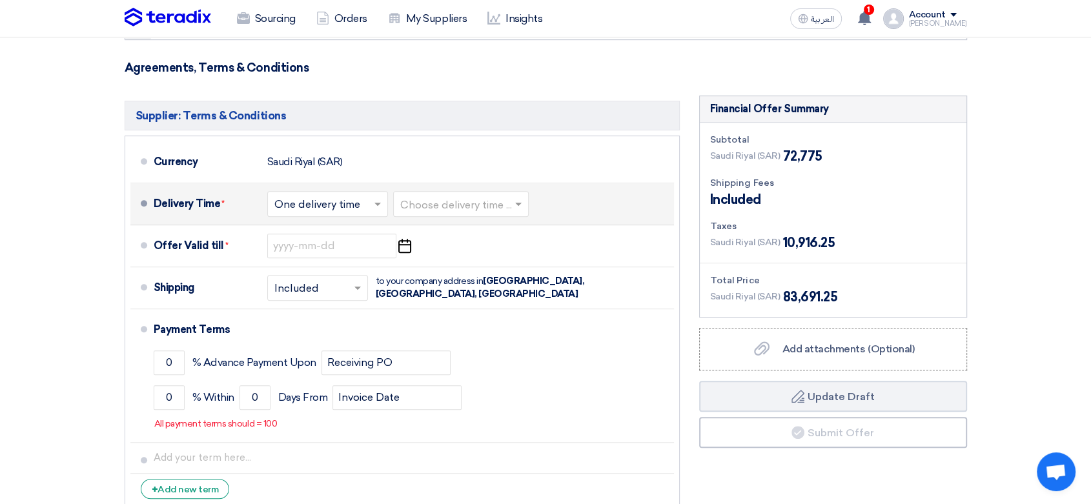
click at [465, 196] on input "text" at bounding box center [461, 205] width 123 height 19
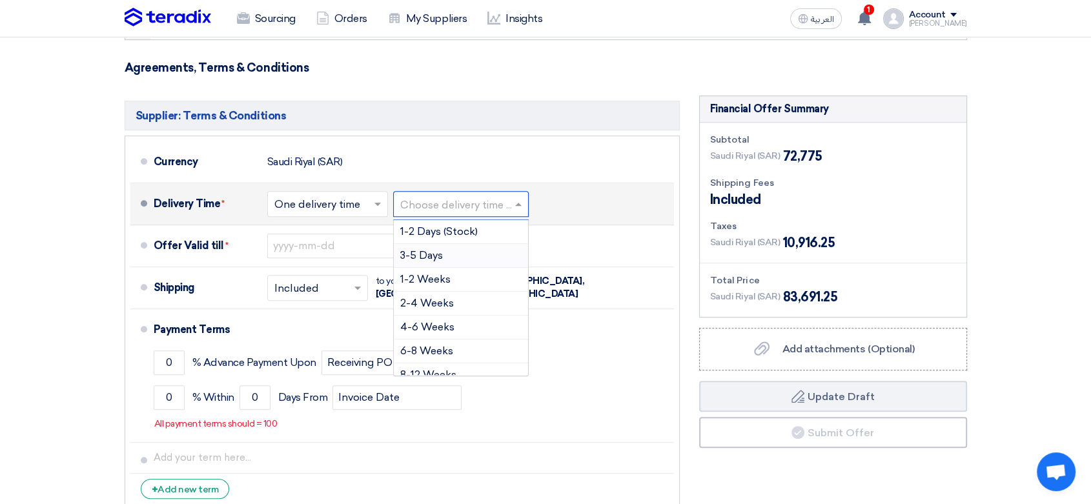
click at [437, 249] on span "3-5 Days" at bounding box center [421, 255] width 43 height 12
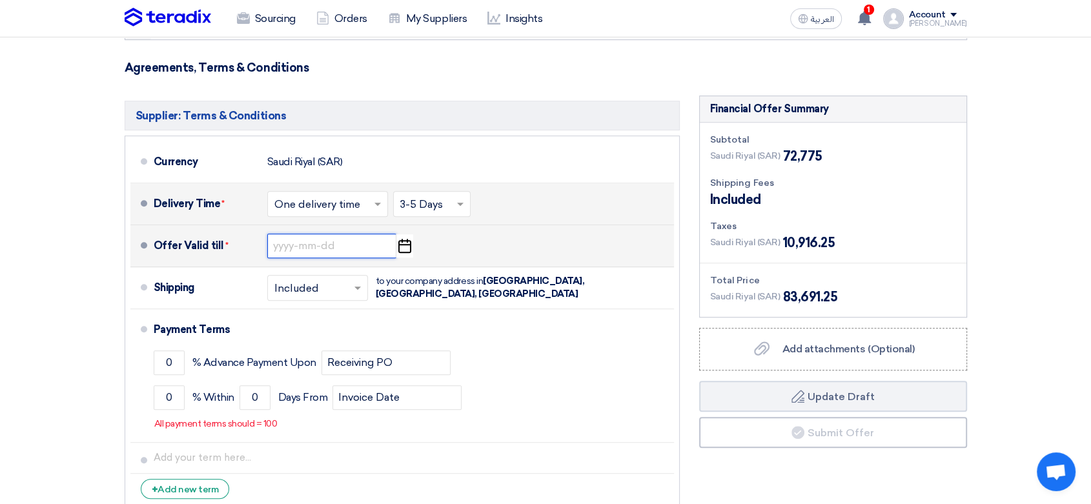
click at [357, 234] on input at bounding box center [331, 246] width 129 height 25
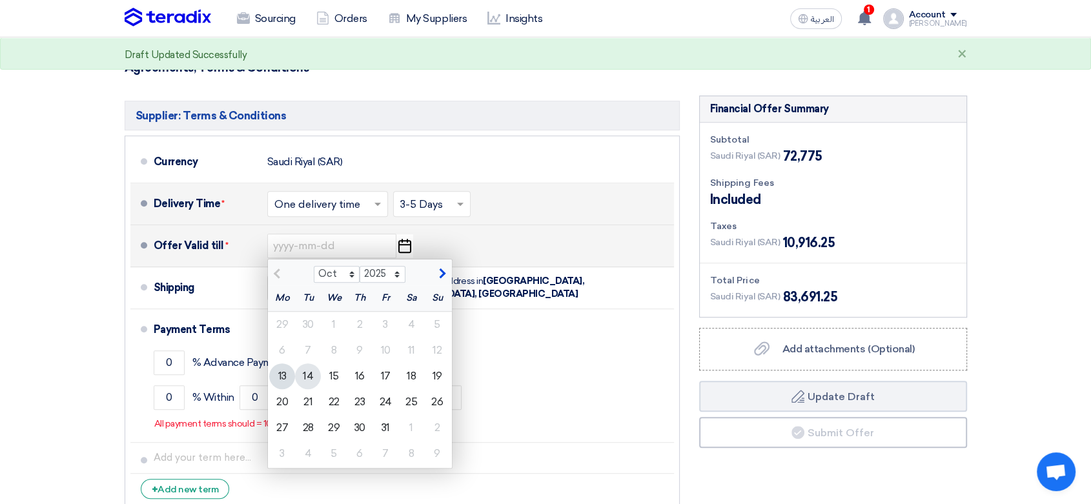
click at [303, 365] on div "14" at bounding box center [308, 377] width 26 height 26
type input "[DATE]"
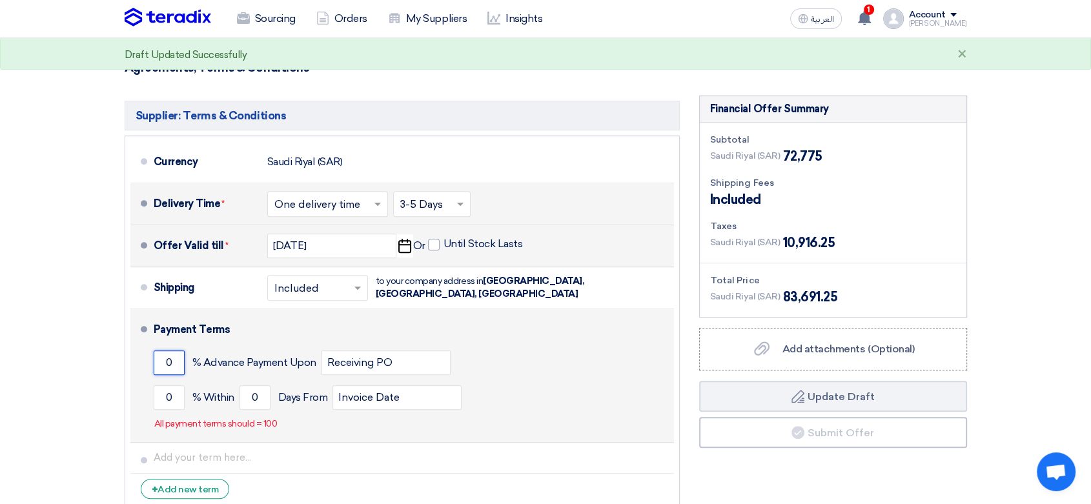
drag, startPoint x: 178, startPoint y: 350, endPoint x: 146, endPoint y: 348, distance: 31.7
click at [146, 348] on li "Payment Terms 0 % Advance Payment Upon Receiving PO 0 % Within 0" at bounding box center [402, 376] width 544 height 134
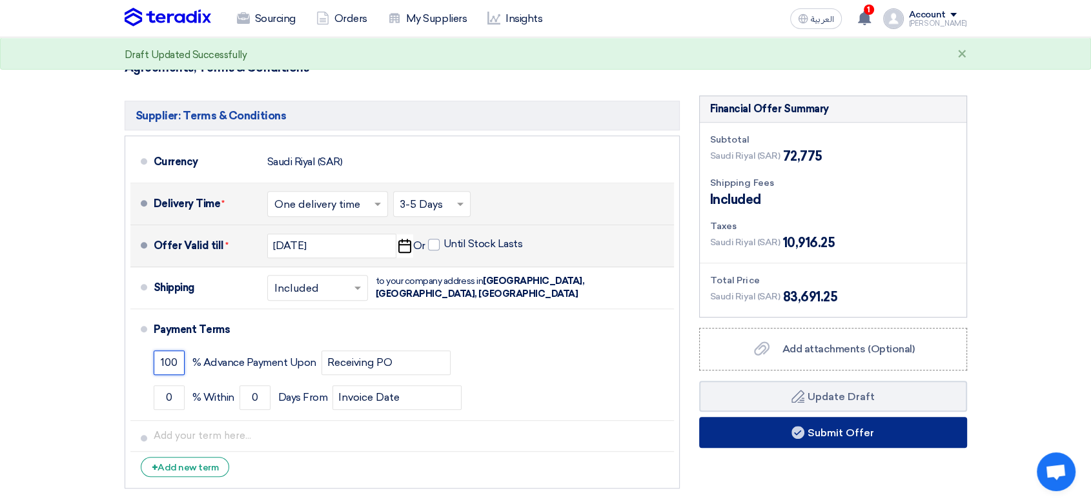
type input "100"
click at [815, 426] on button "Submit Offer" at bounding box center [833, 432] width 268 height 31
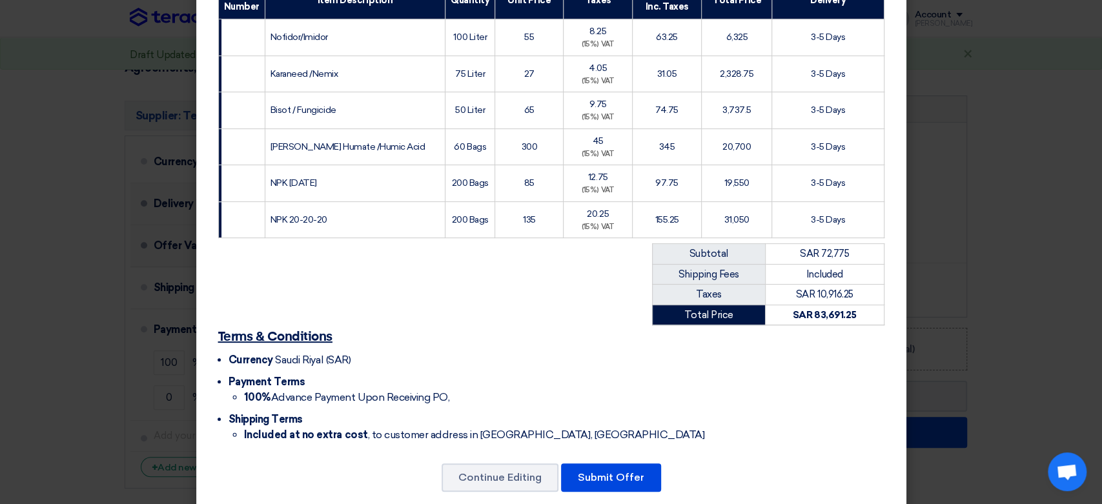
scroll to position [240, 0]
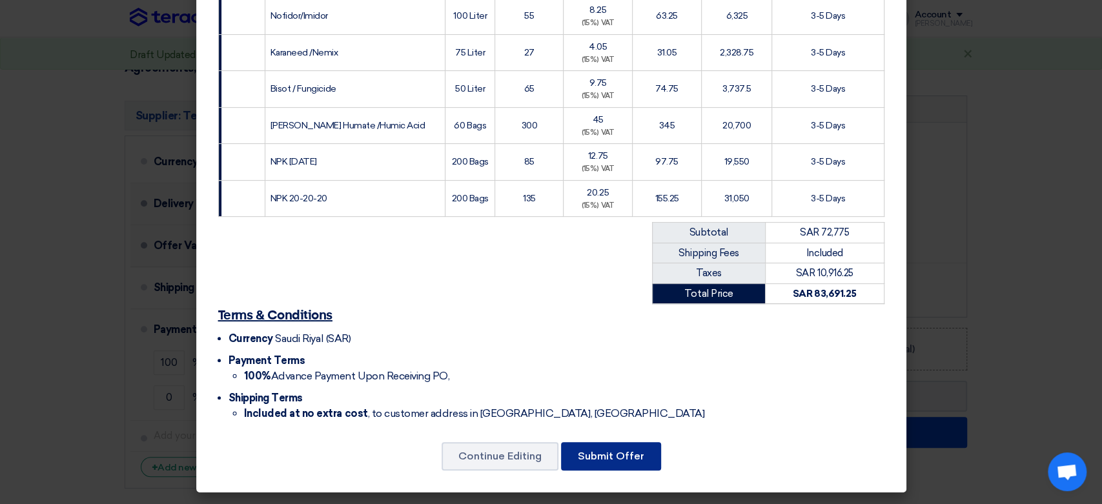
click at [619, 458] on button "Submit Offer" at bounding box center [611, 456] width 100 height 28
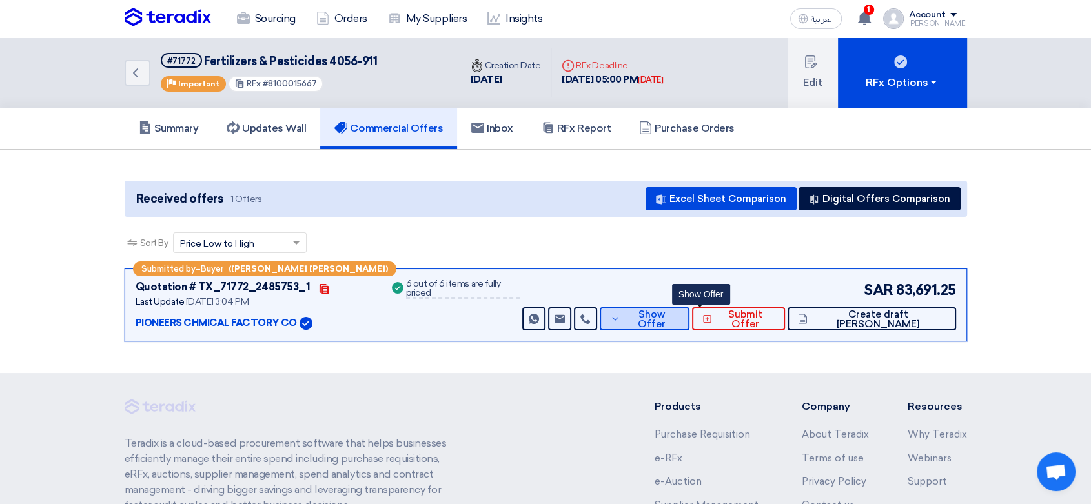
click at [679, 322] on span "Show Offer" at bounding box center [652, 319] width 56 height 19
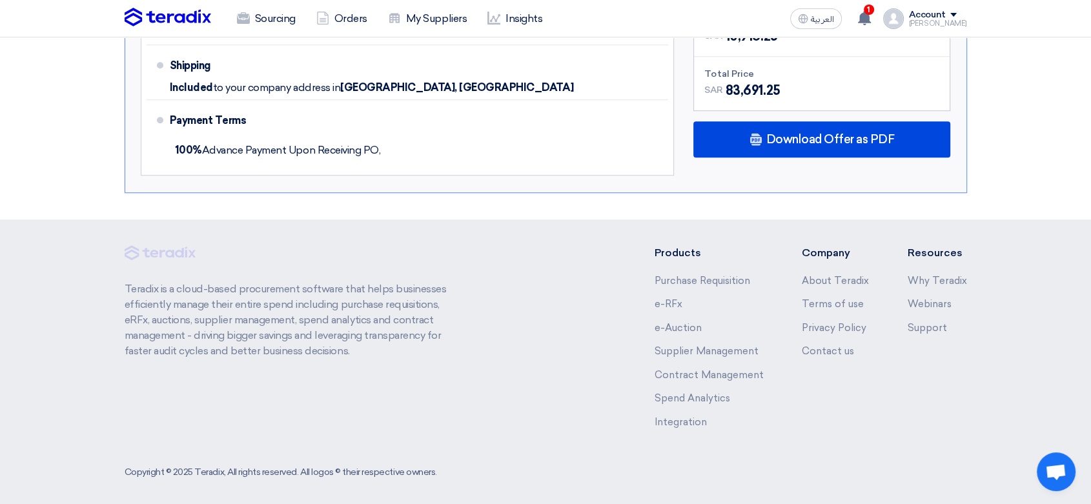
scroll to position [826, 0]
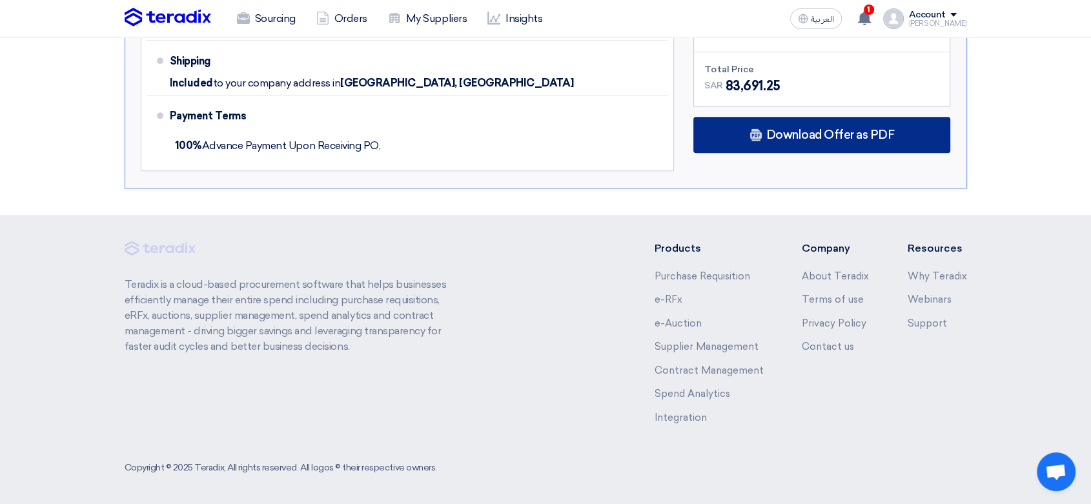
click at [830, 129] on span "Download Offer as PDF" at bounding box center [830, 135] width 128 height 12
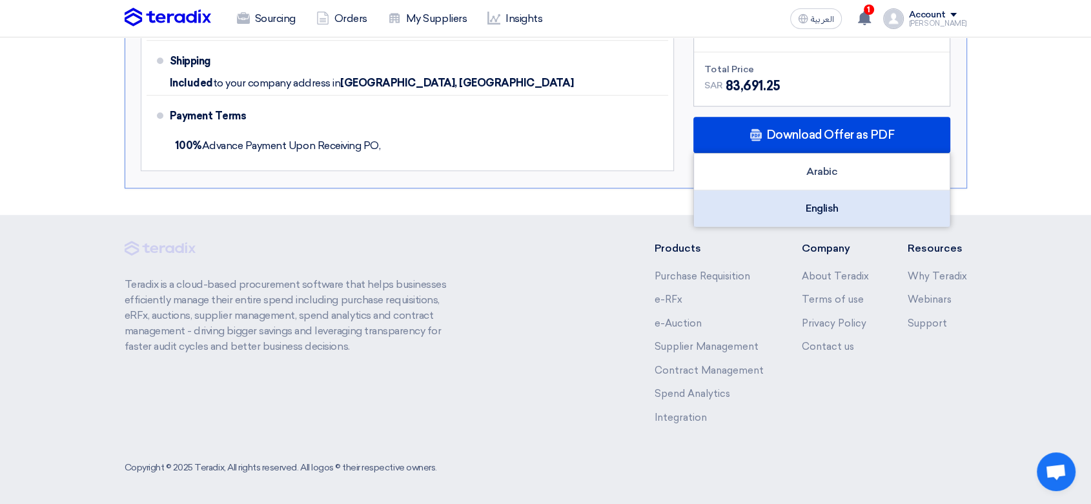
click at [814, 208] on div "English" at bounding box center [822, 208] width 256 height 36
